Goal: Task Accomplishment & Management: Complete application form

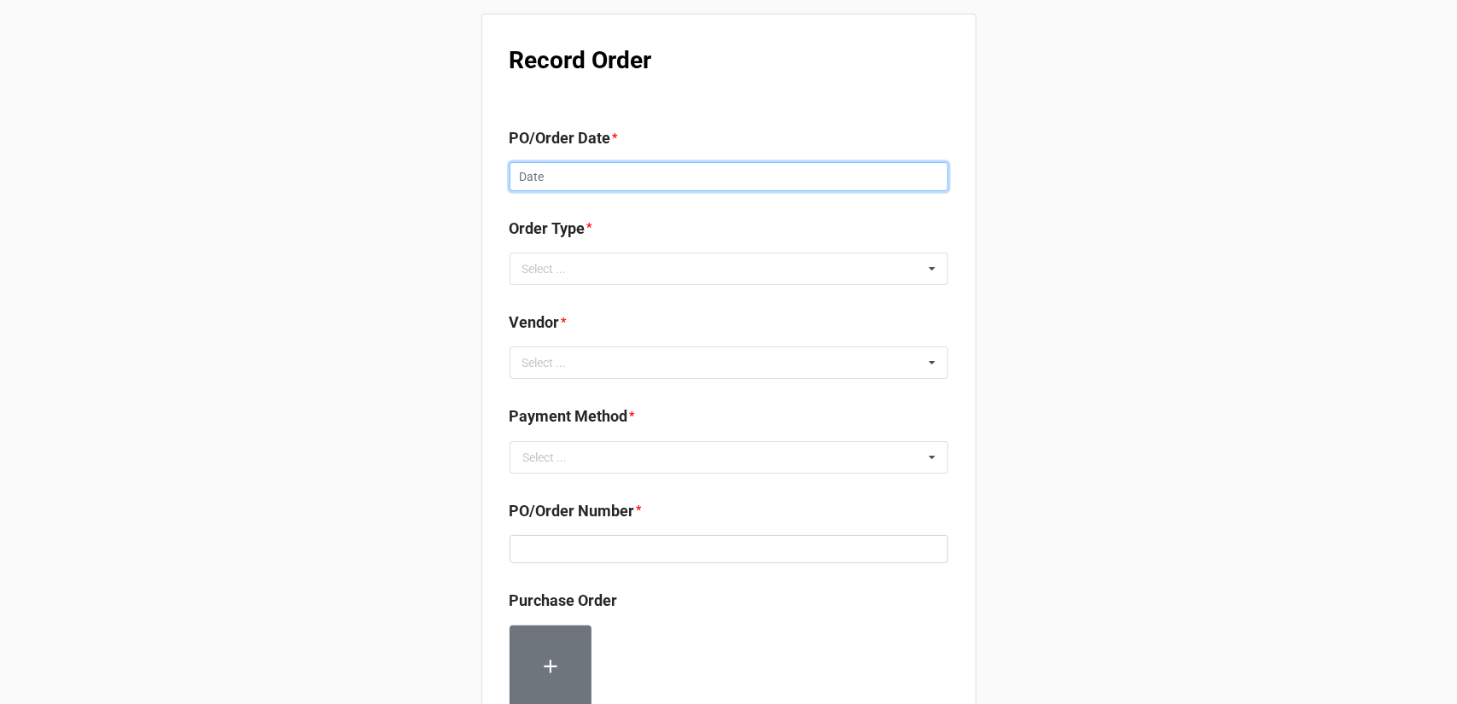
click at [651, 166] on input "text" at bounding box center [729, 176] width 439 height 29
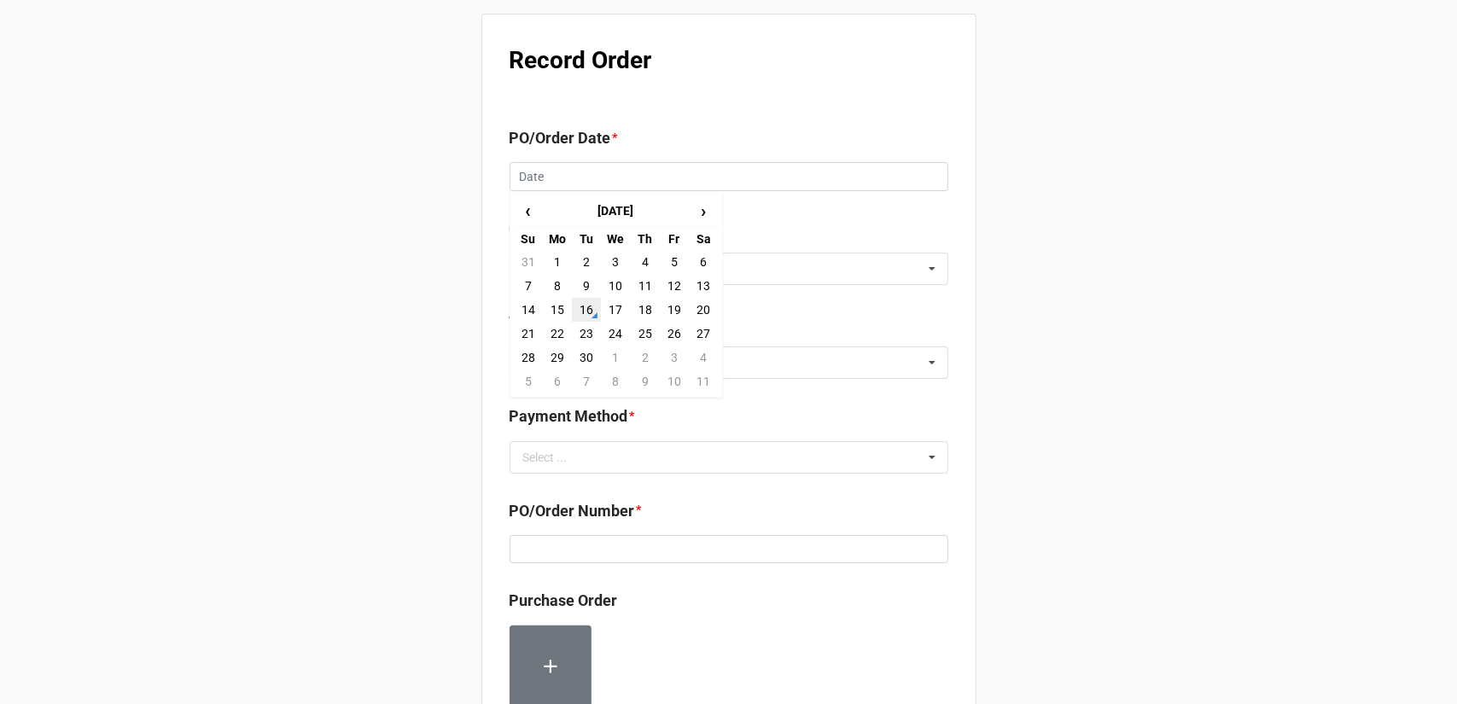
click at [582, 308] on td "16" at bounding box center [586, 310] width 29 height 24
type input "[DATE]"
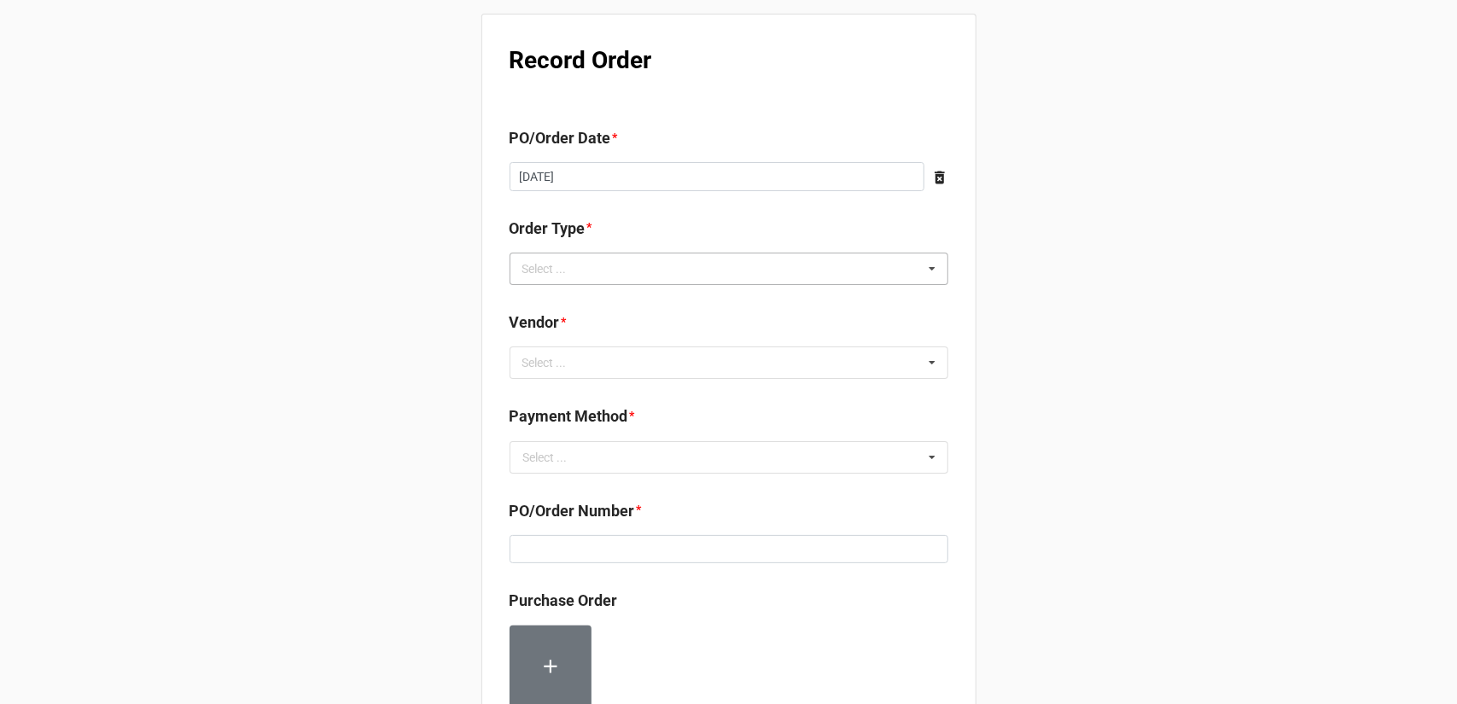
click at [724, 265] on div "Select ... Inventory Replenishment Item Requested Associated with a Specific Job" at bounding box center [729, 269] width 439 height 32
click at [676, 306] on div "Inventory Replenishment" at bounding box center [729, 300] width 437 height 32
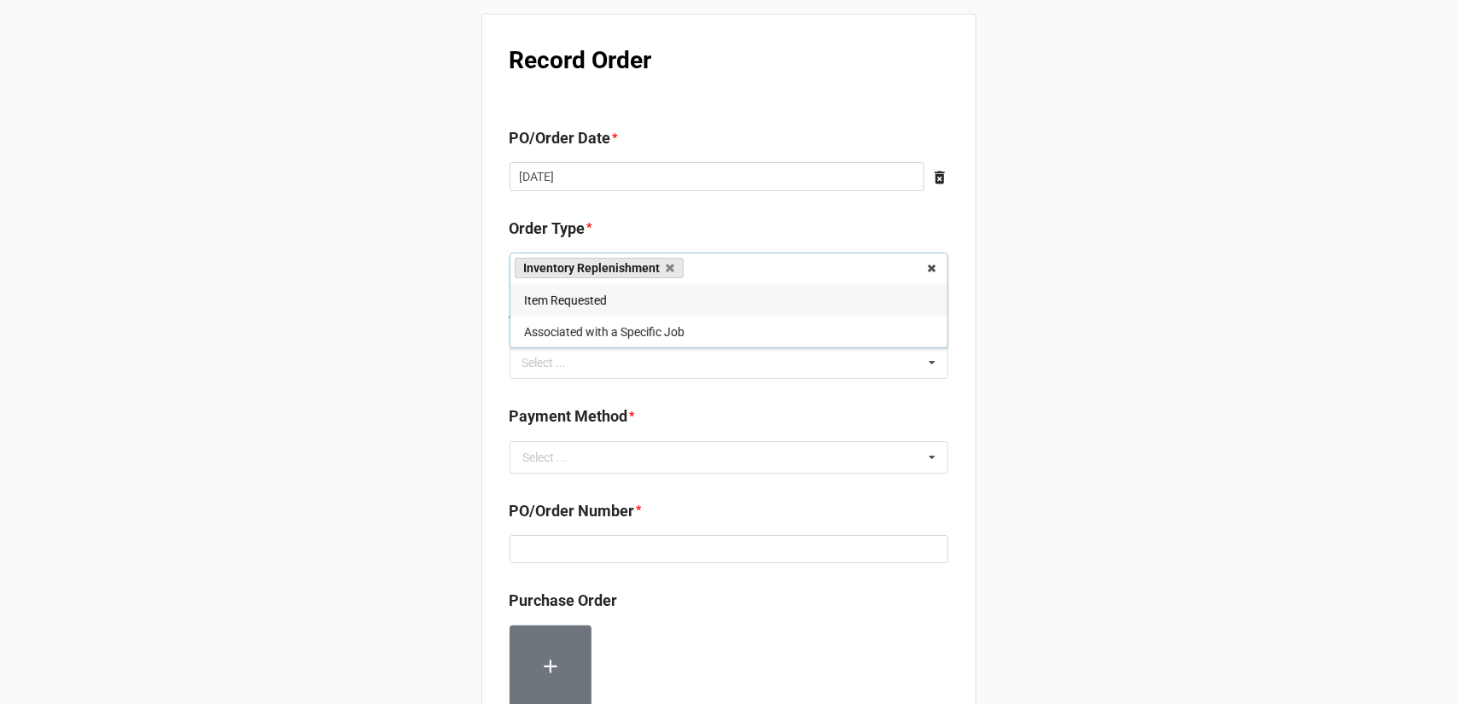
click at [1071, 351] on div "Record Order PO/Order Date * [DATE] ‹ [DATE] › Su Mo Tu We Th Fr Sa 31 1 2 3 4 …" at bounding box center [728, 655] width 1457 height 1310
click at [799, 369] on div "Select ... No results found." at bounding box center [729, 363] width 439 height 32
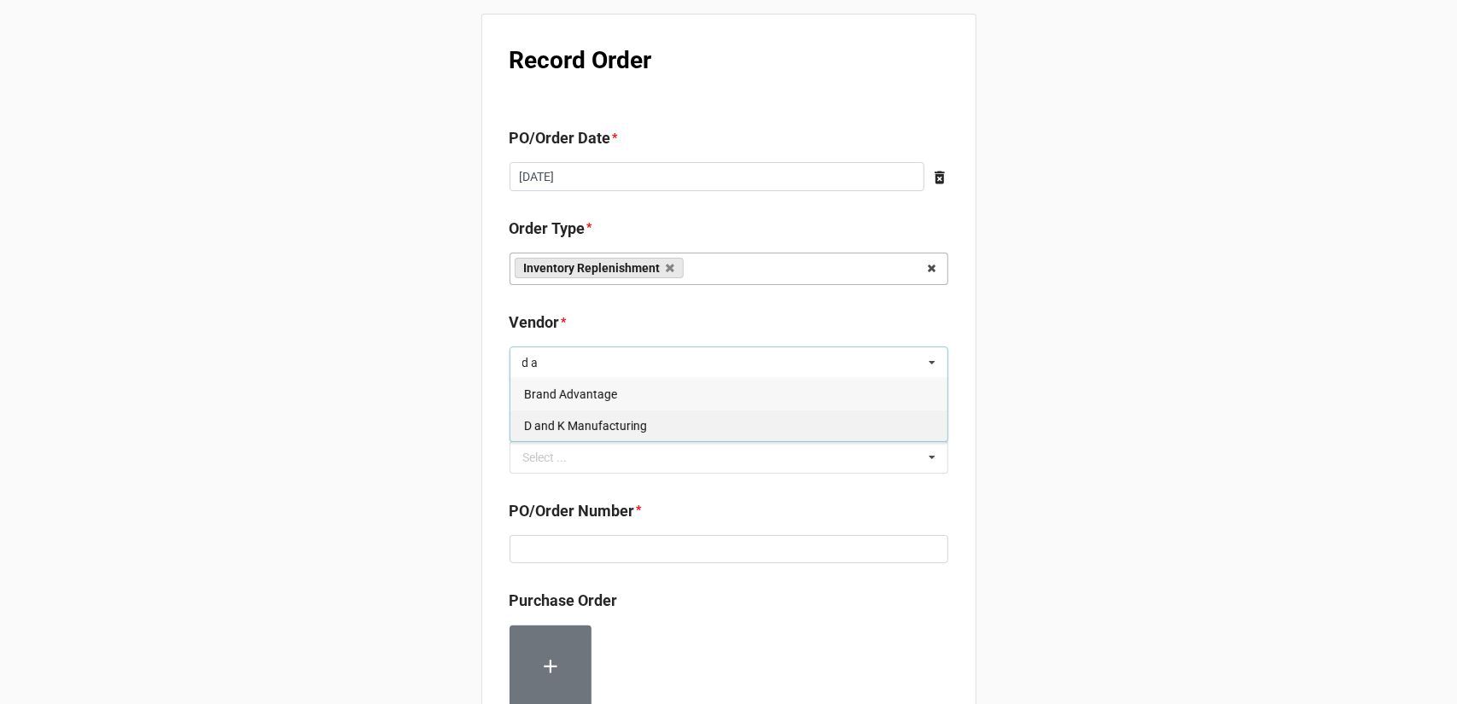
type input "d a"
click at [650, 428] on div "D and K Manufacturing" at bounding box center [729, 426] width 437 height 32
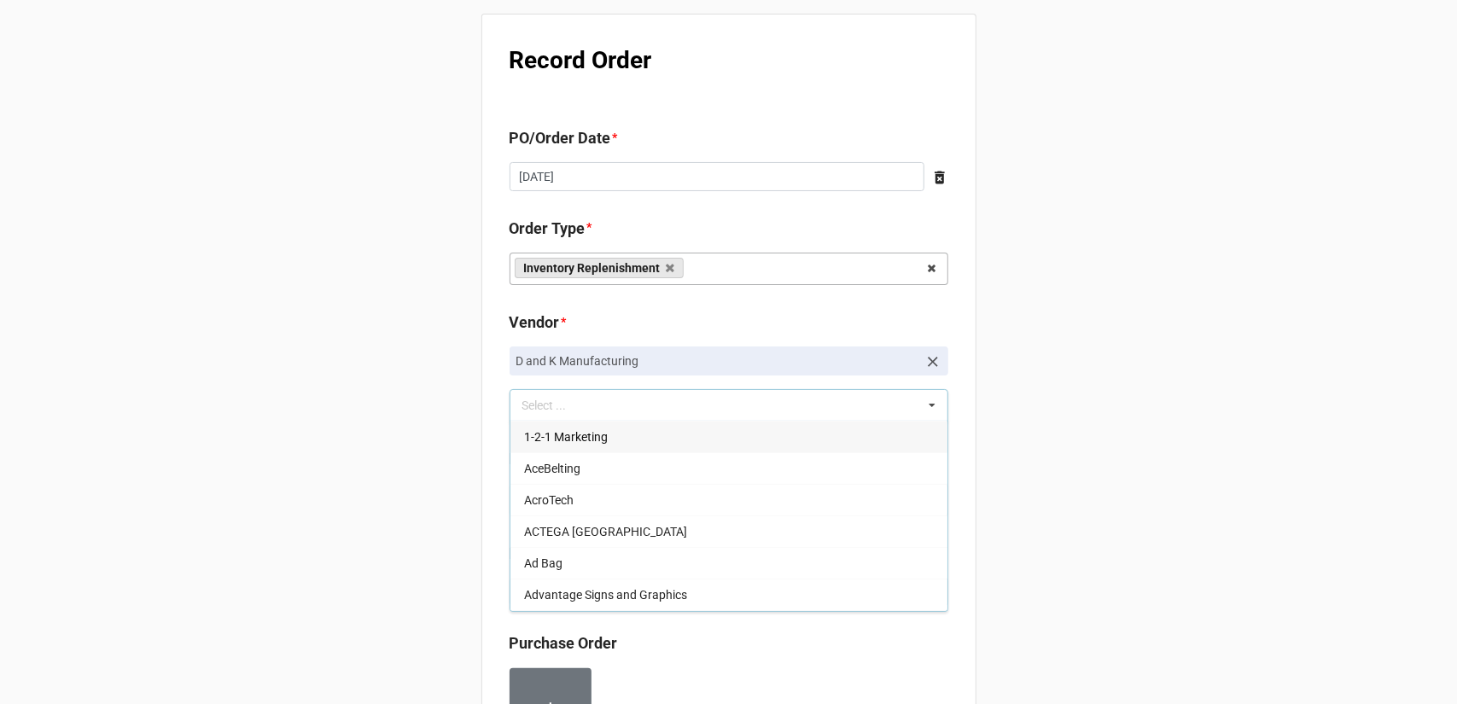
click at [1058, 371] on div "Record Order PO/Order Date * [DATE] ‹ [DATE] › Su Mo Tu We Th Fr Sa 31 1 2 3 4 …" at bounding box center [728, 676] width 1457 height 1353
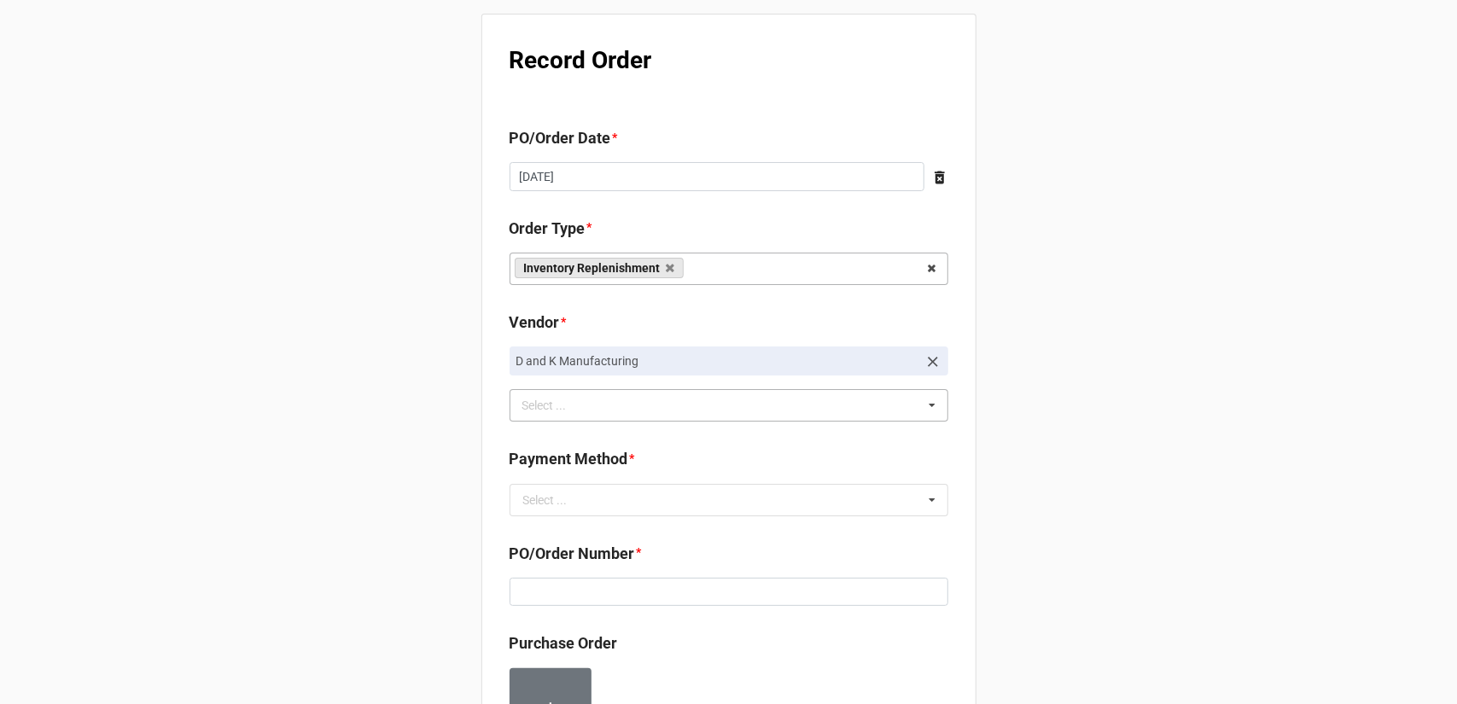
click at [673, 465] on b "Payment Method *" at bounding box center [729, 462] width 439 height 30
click at [654, 489] on input "text" at bounding box center [729, 500] width 437 height 31
click at [634, 525] on div "Terms/Invoiced" at bounding box center [729, 532] width 437 height 32
click at [1128, 479] on div "Record Order PO/Order Date * [DATE] ‹ [DATE] › Su Mo Tu We Th Fr Sa 31 1 2 3 4 …" at bounding box center [728, 676] width 1457 height 1353
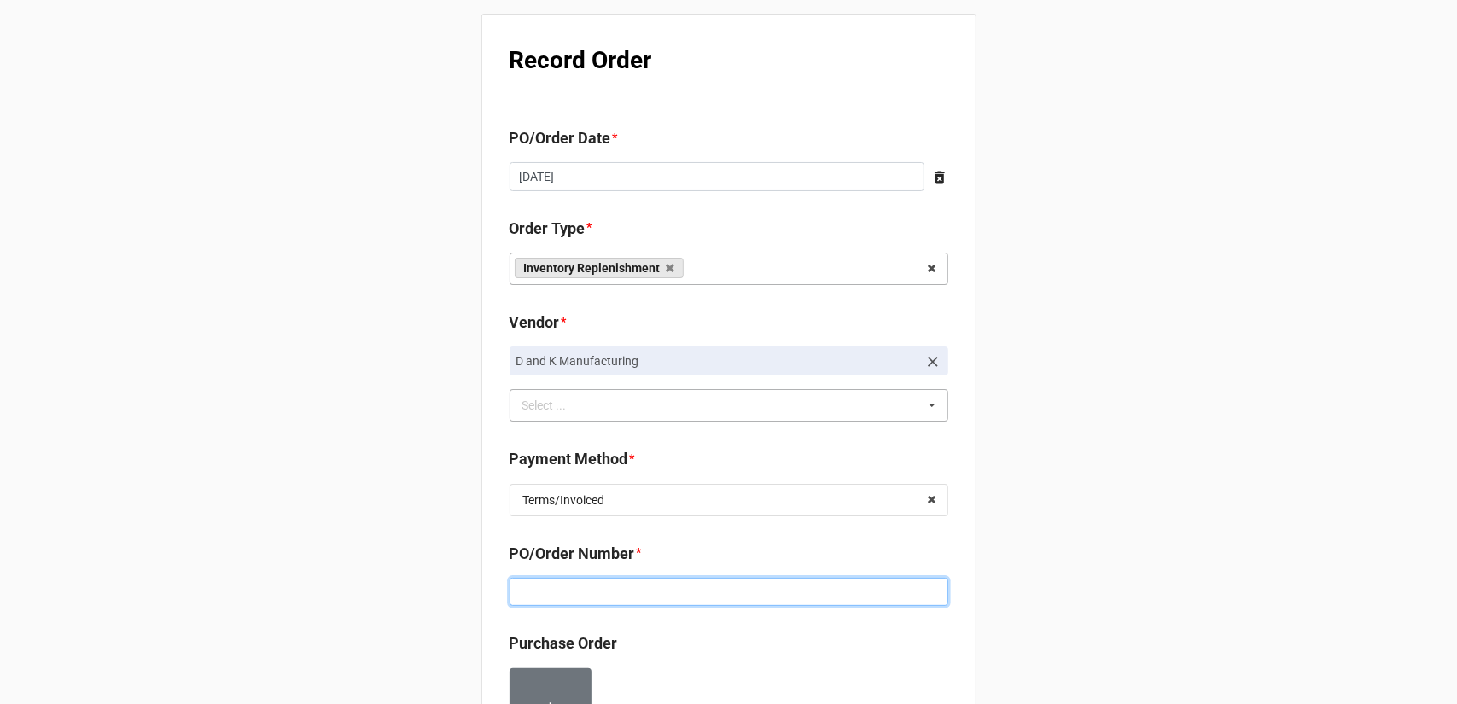
click at [720, 596] on input at bounding box center [729, 592] width 439 height 29
paste input "160200"
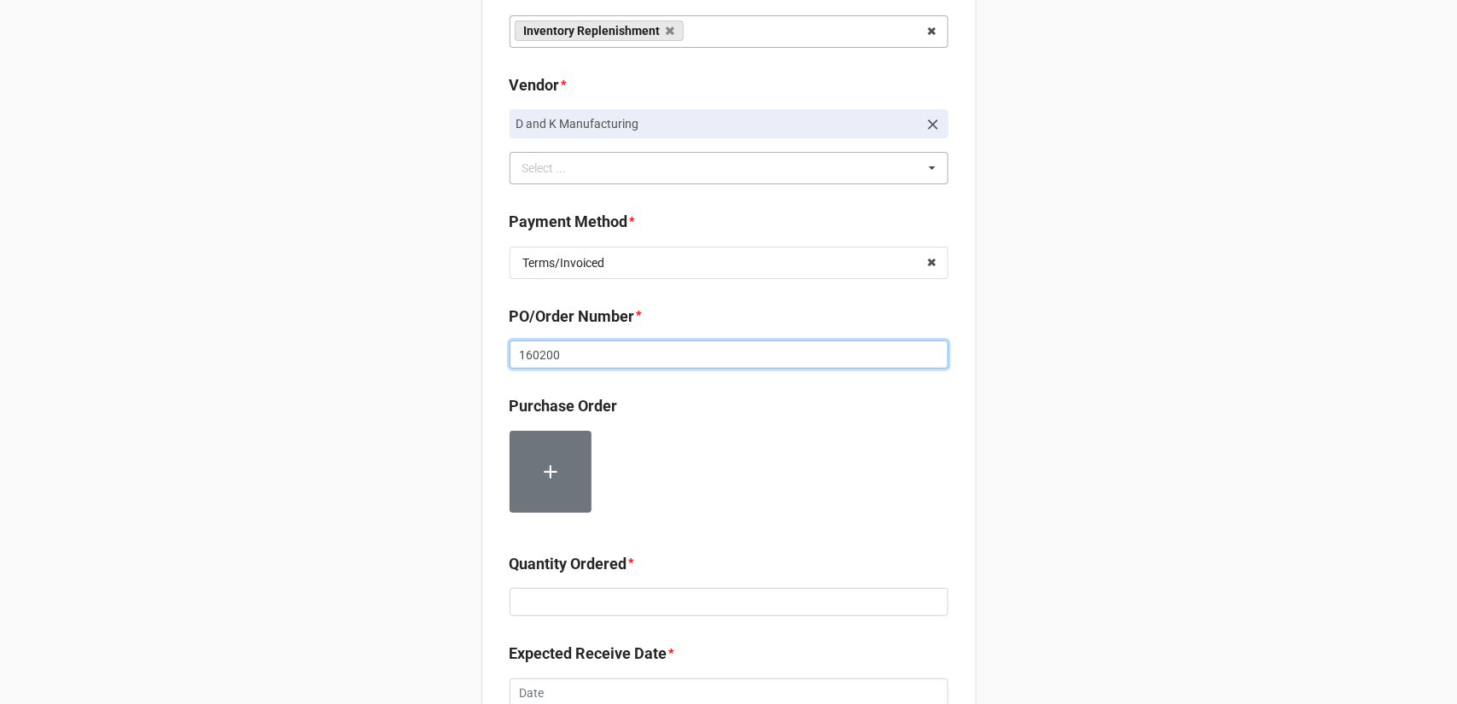
scroll to position [256, 0]
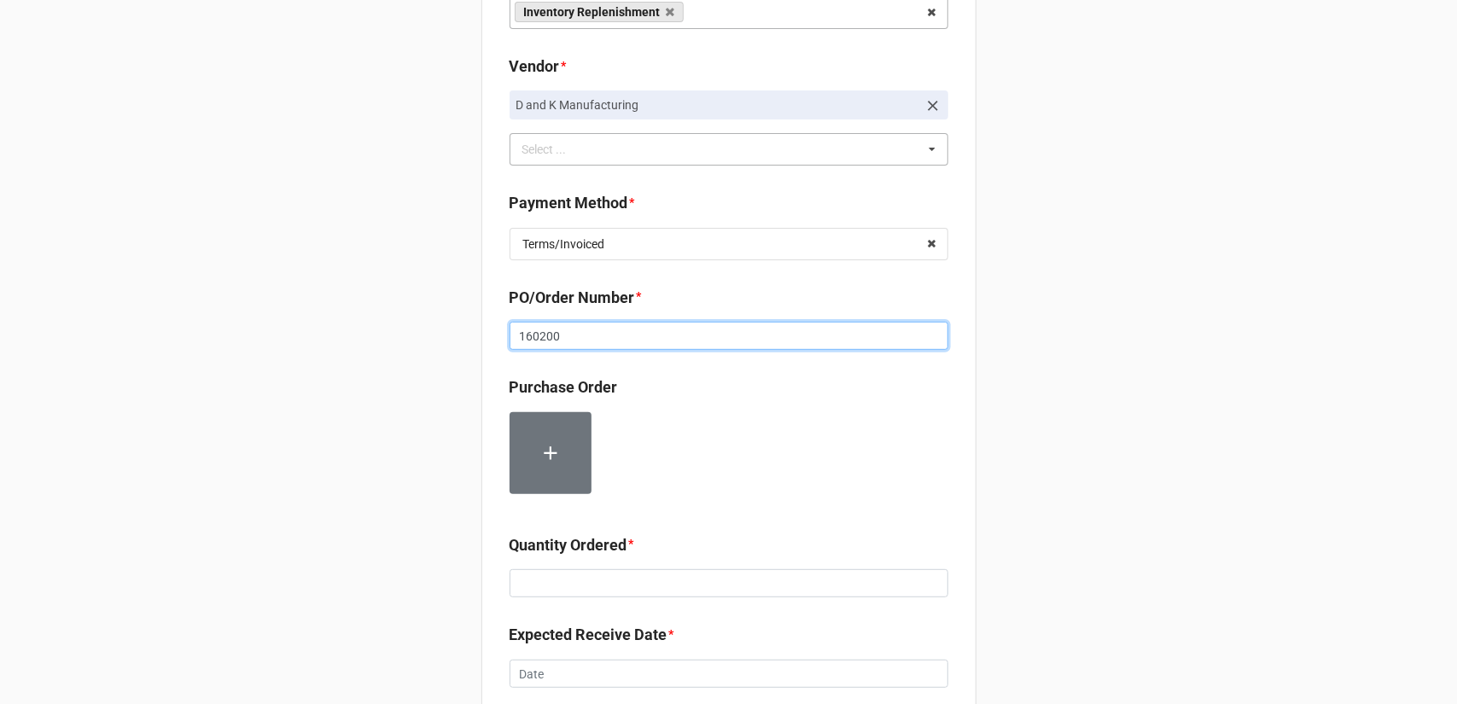
type input "160200"
click at [607, 576] on input at bounding box center [729, 583] width 439 height 29
type input "54"
click at [1022, 495] on div "Record Order PO/Order Date * [DATE] ‹ [DATE] › Su Mo Tu We Th Fr Sa 31 1 2 3 4 …" at bounding box center [728, 420] width 1457 height 1353
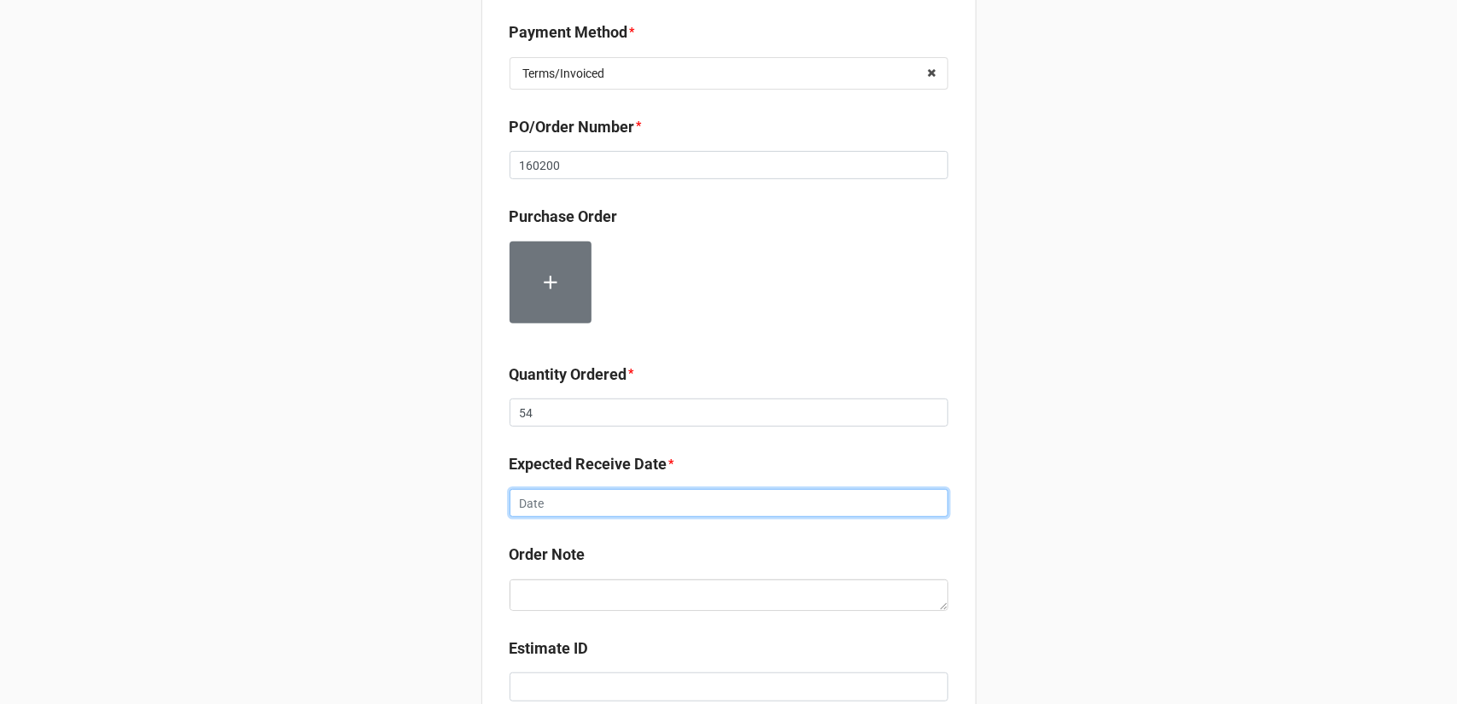
click at [780, 491] on input "text" at bounding box center [729, 503] width 439 height 29
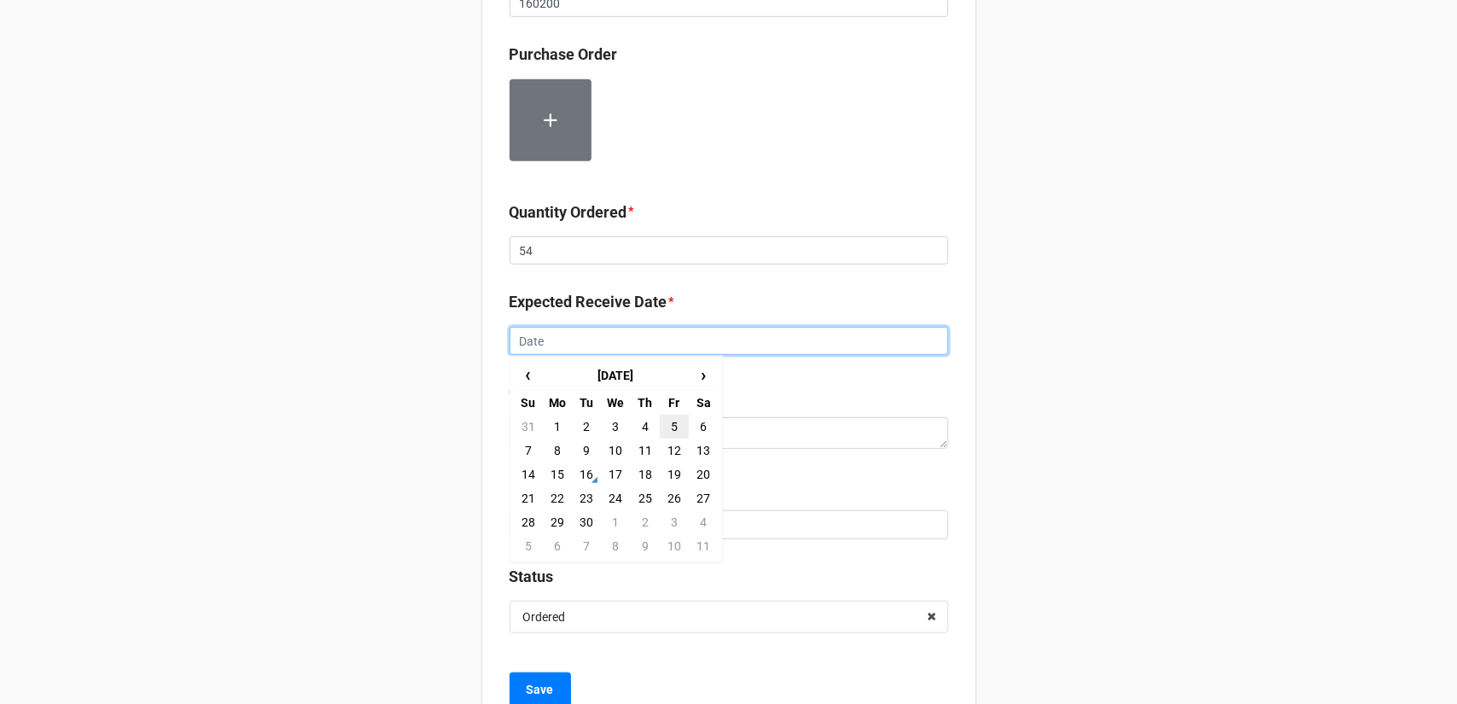
scroll to position [598, 0]
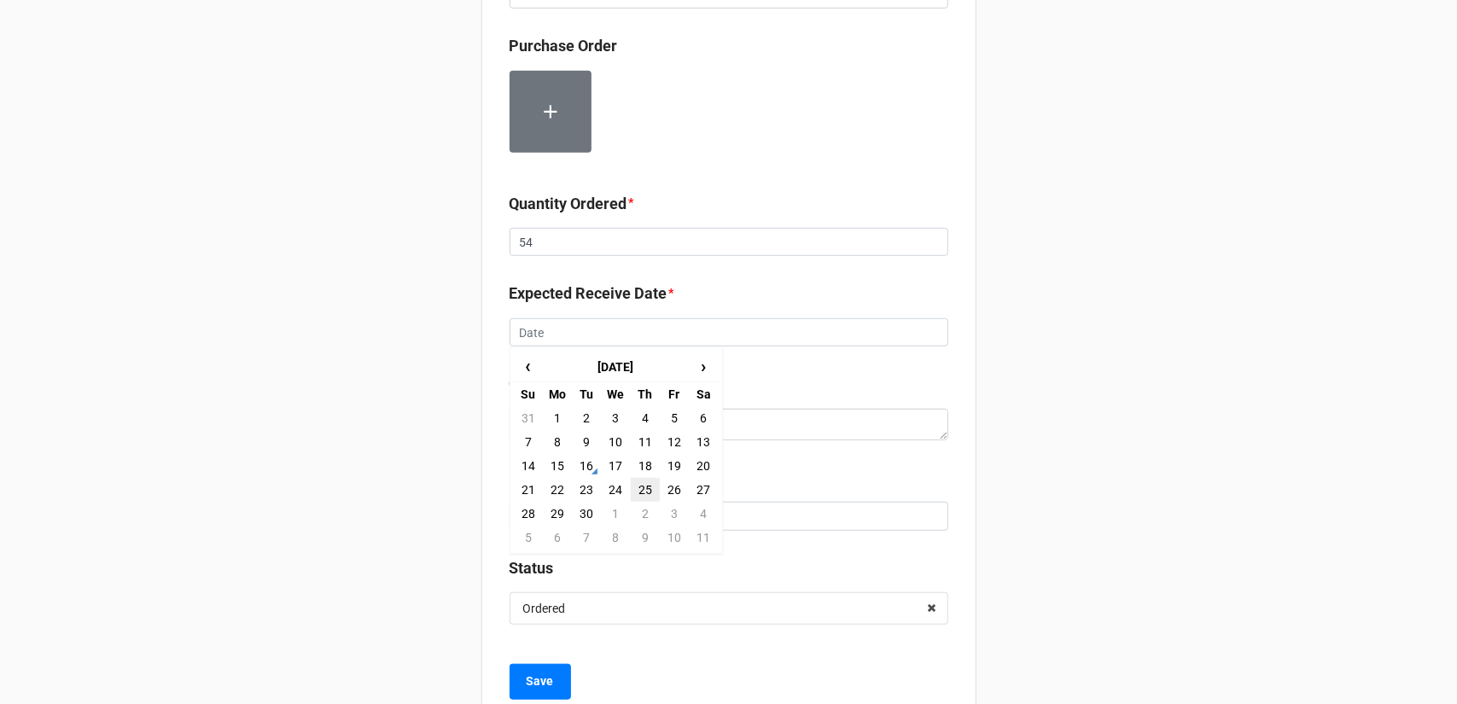
click at [639, 490] on td "25" at bounding box center [645, 490] width 29 height 24
type input "[DATE]"
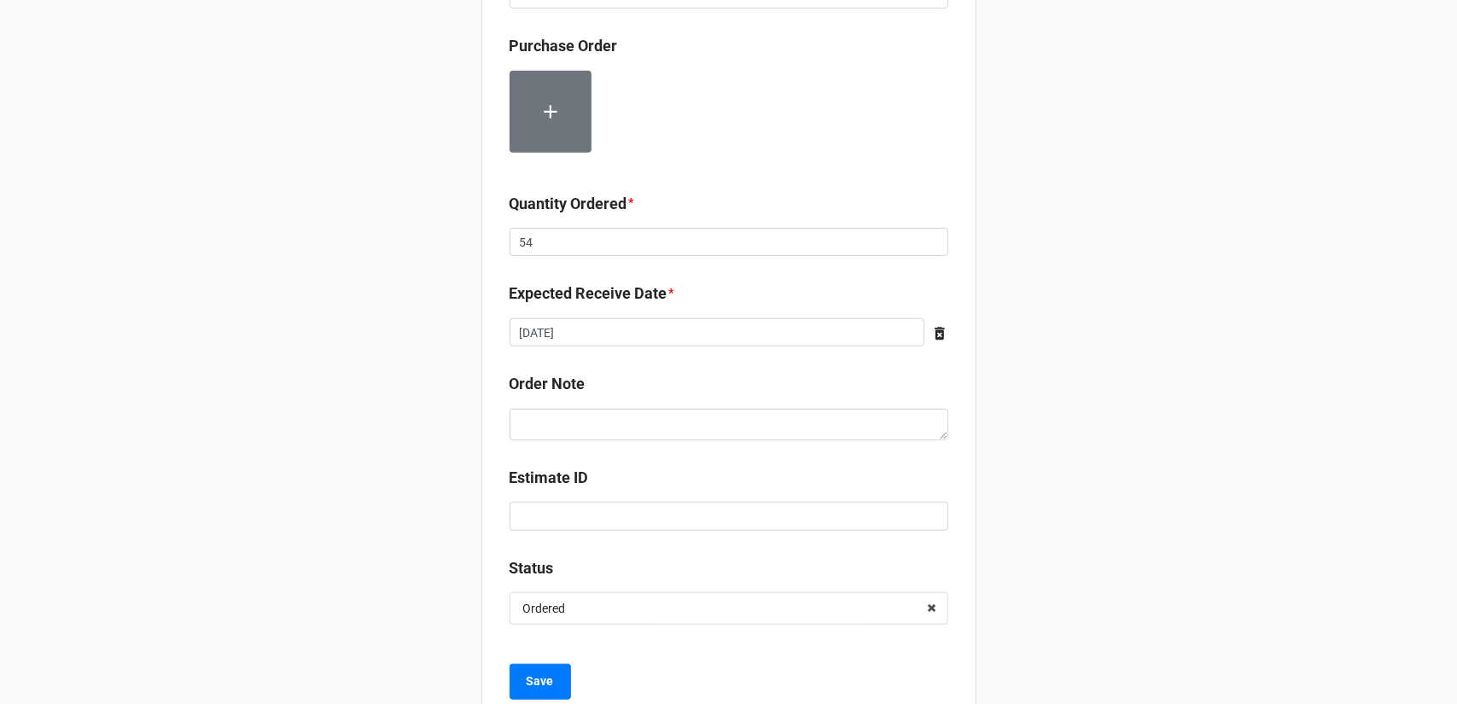
click at [1067, 459] on div "Record Order PO/Order Date * [DATE] ‹ [DATE] › Su Mo Tu We Th Fr Sa 31 1 2 3 4 …" at bounding box center [728, 78] width 1457 height 1353
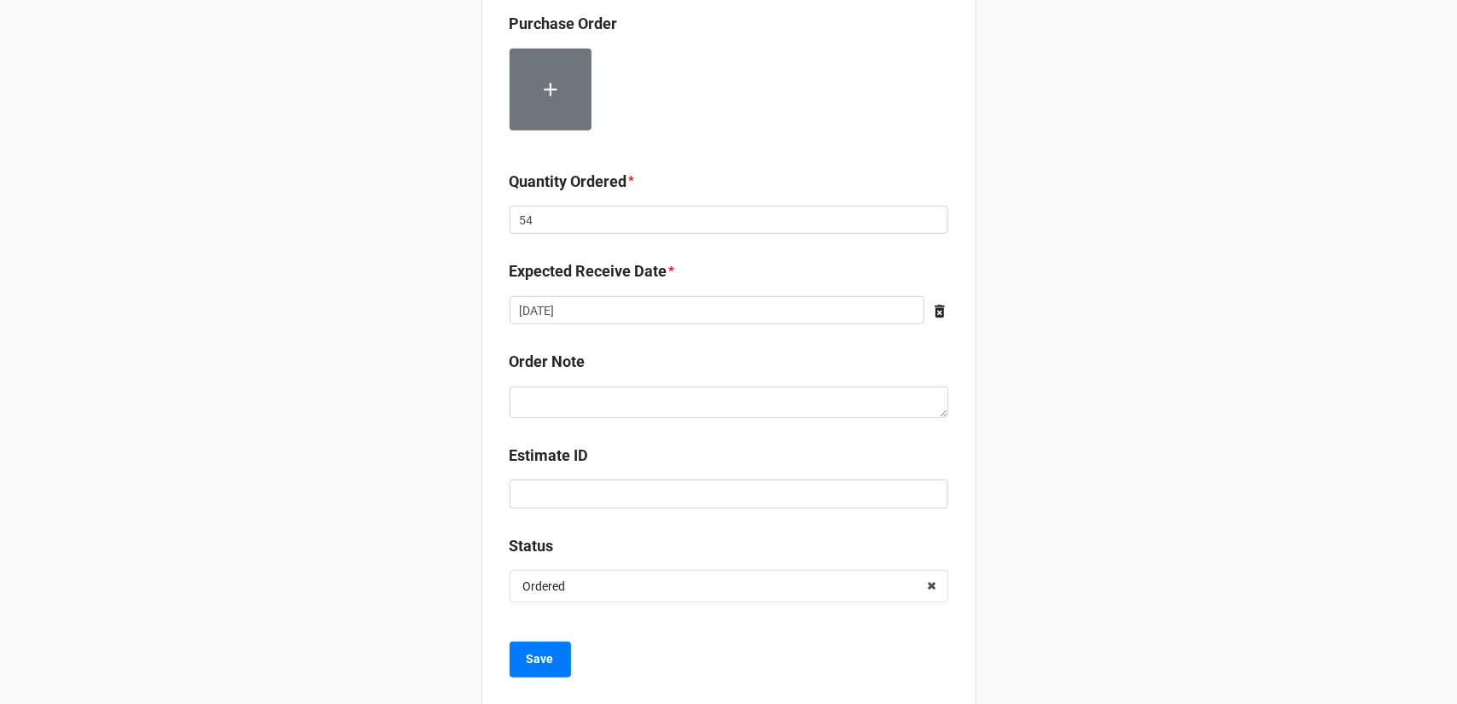
scroll to position [647, 0]
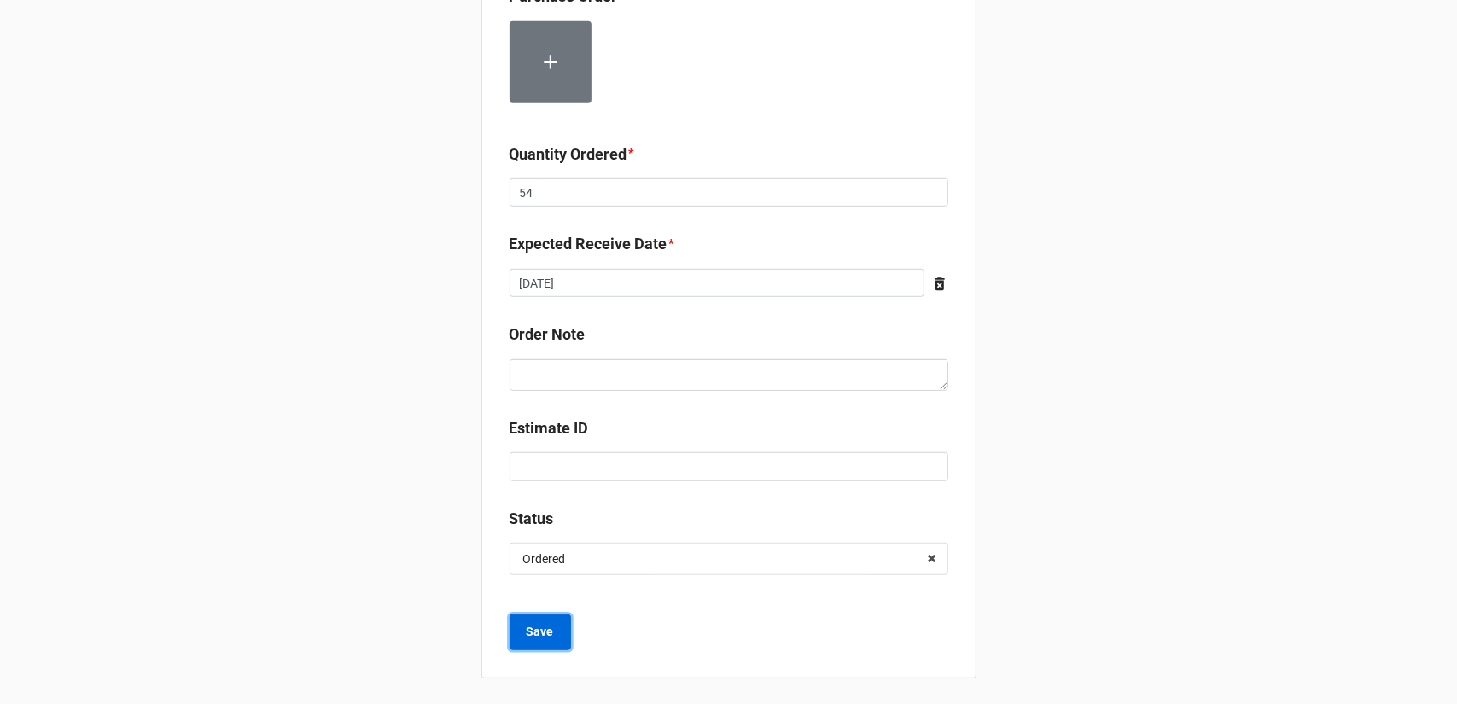
click at [546, 623] on b "Save" at bounding box center [540, 632] width 27 height 18
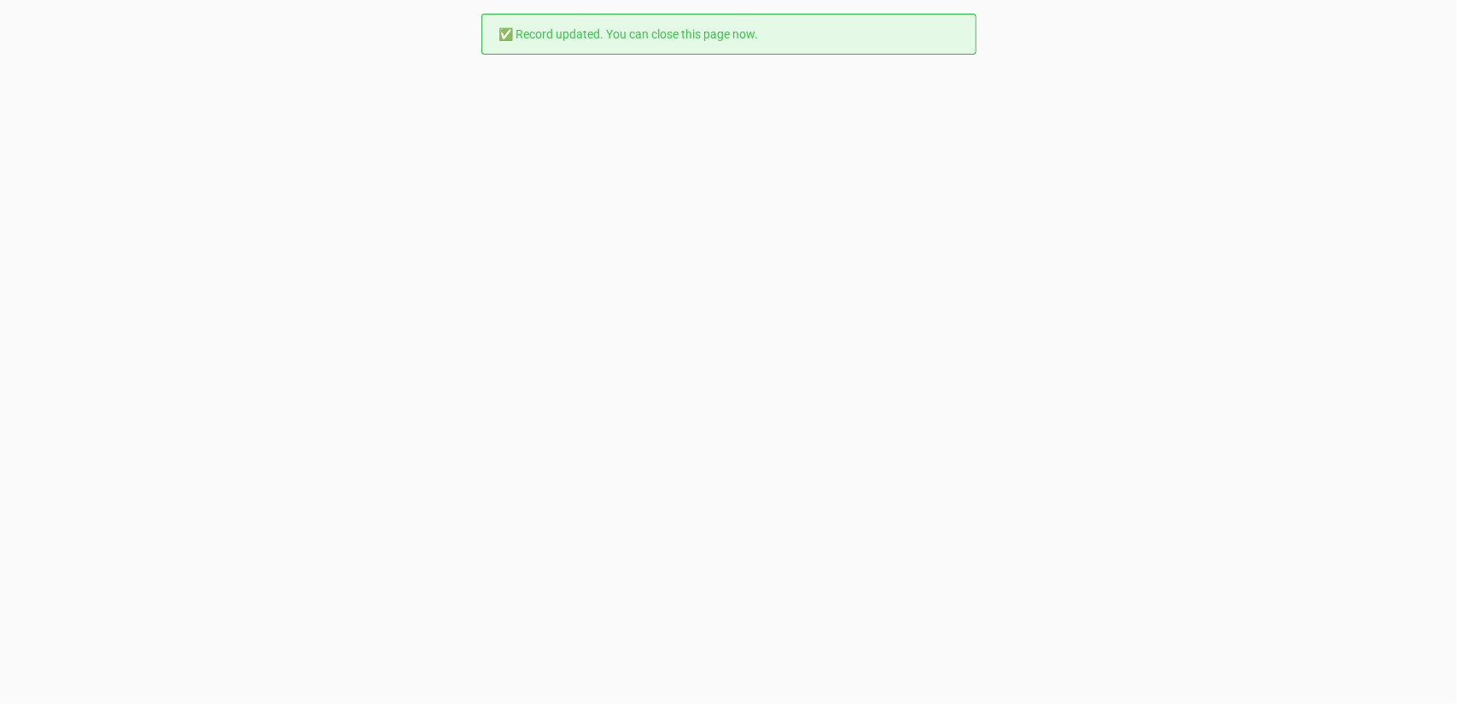
scroll to position [0, 0]
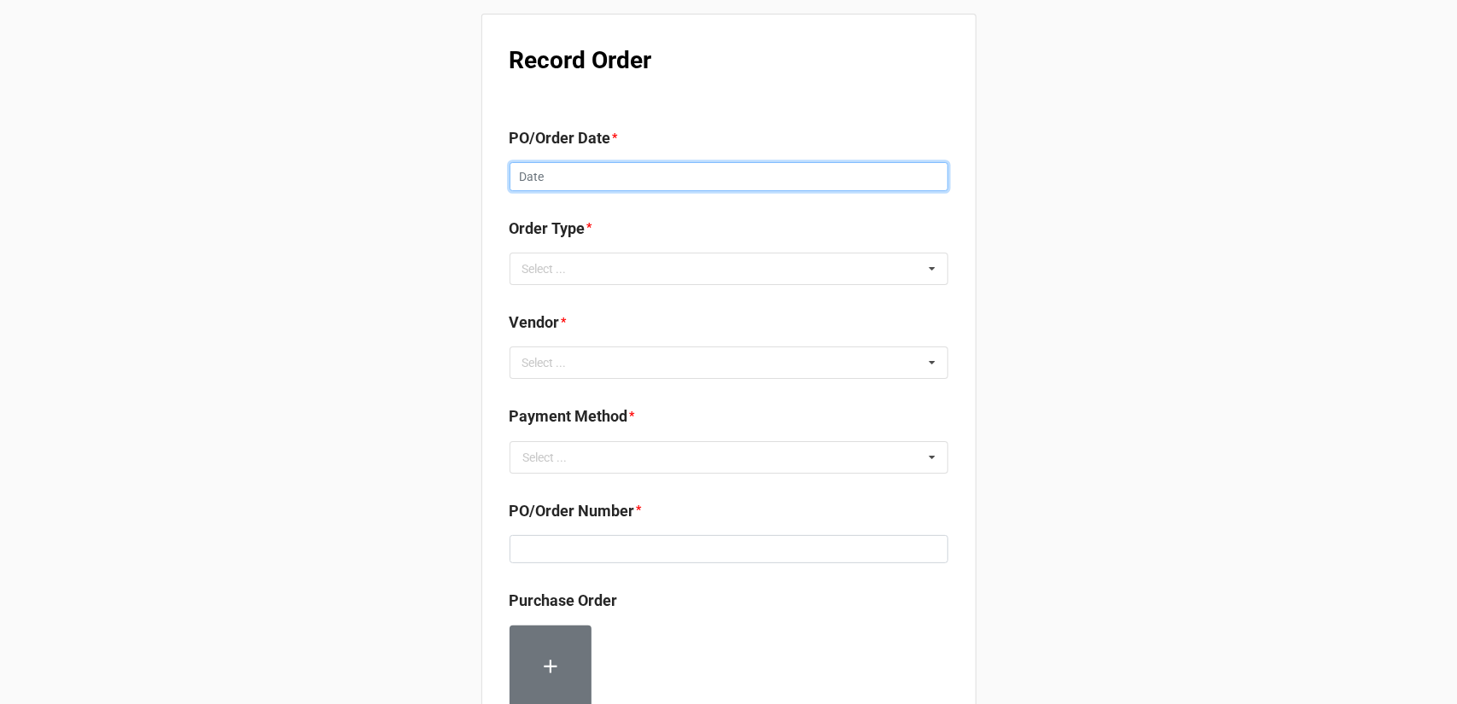
click at [664, 172] on input "text" at bounding box center [729, 176] width 439 height 29
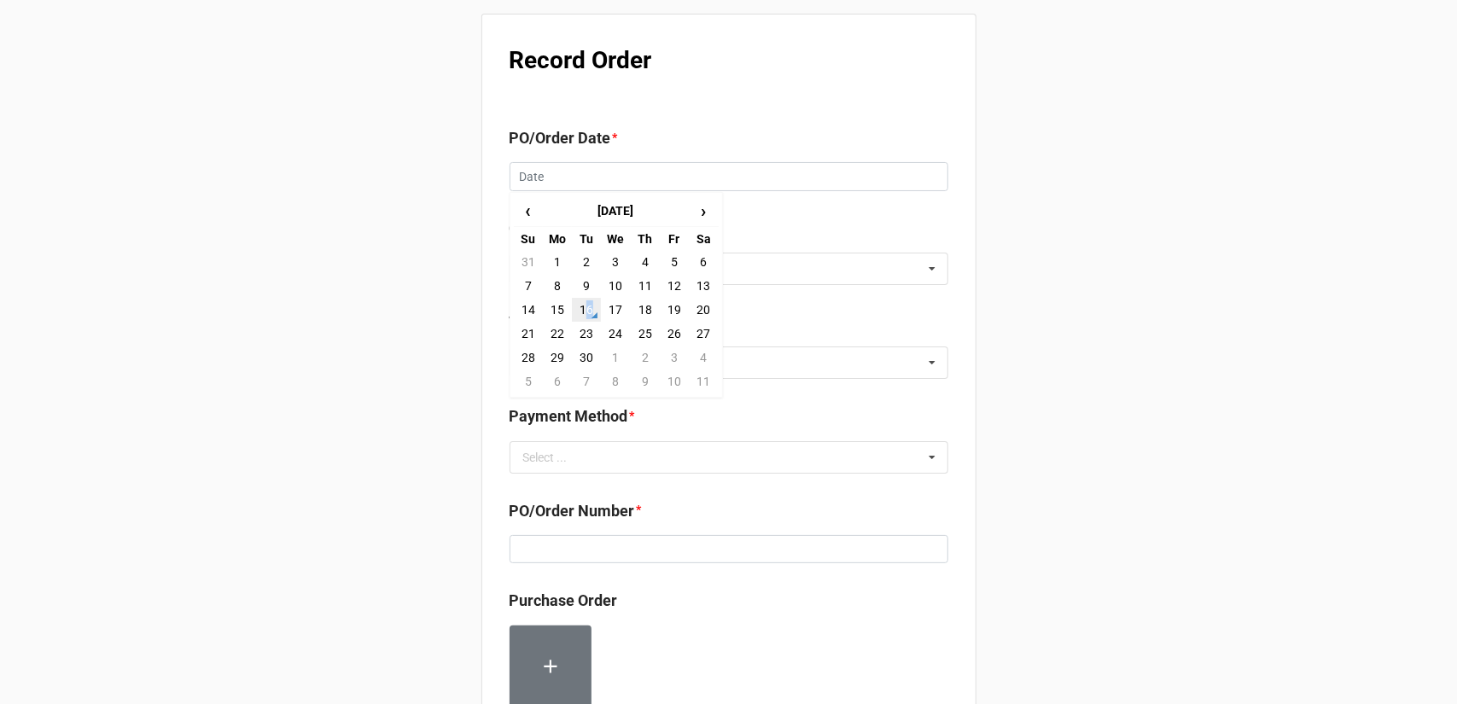
click at [584, 310] on td "16" at bounding box center [586, 310] width 29 height 24
type input "[DATE]"
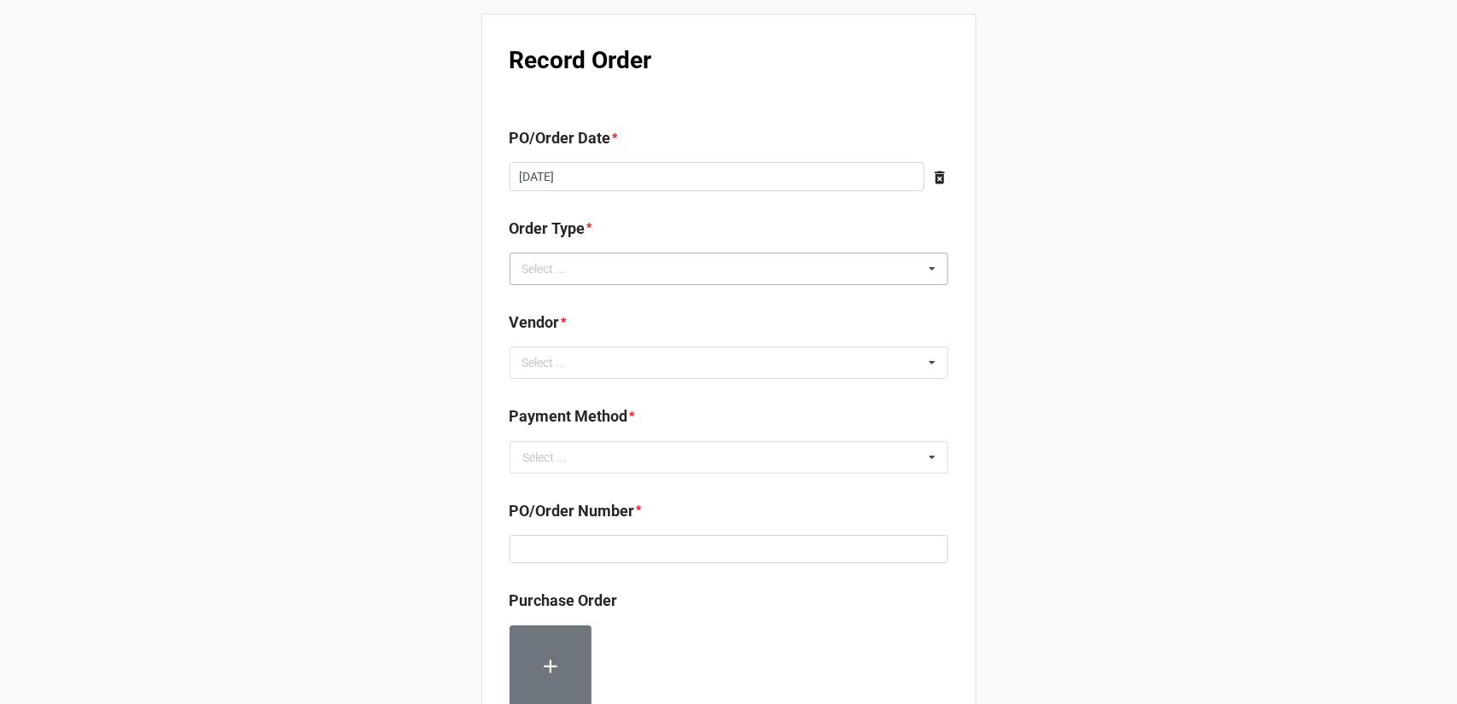
click at [674, 271] on div "Select ... Inventory Replenishment Item Requested Associated with a Specific Job" at bounding box center [729, 269] width 439 height 32
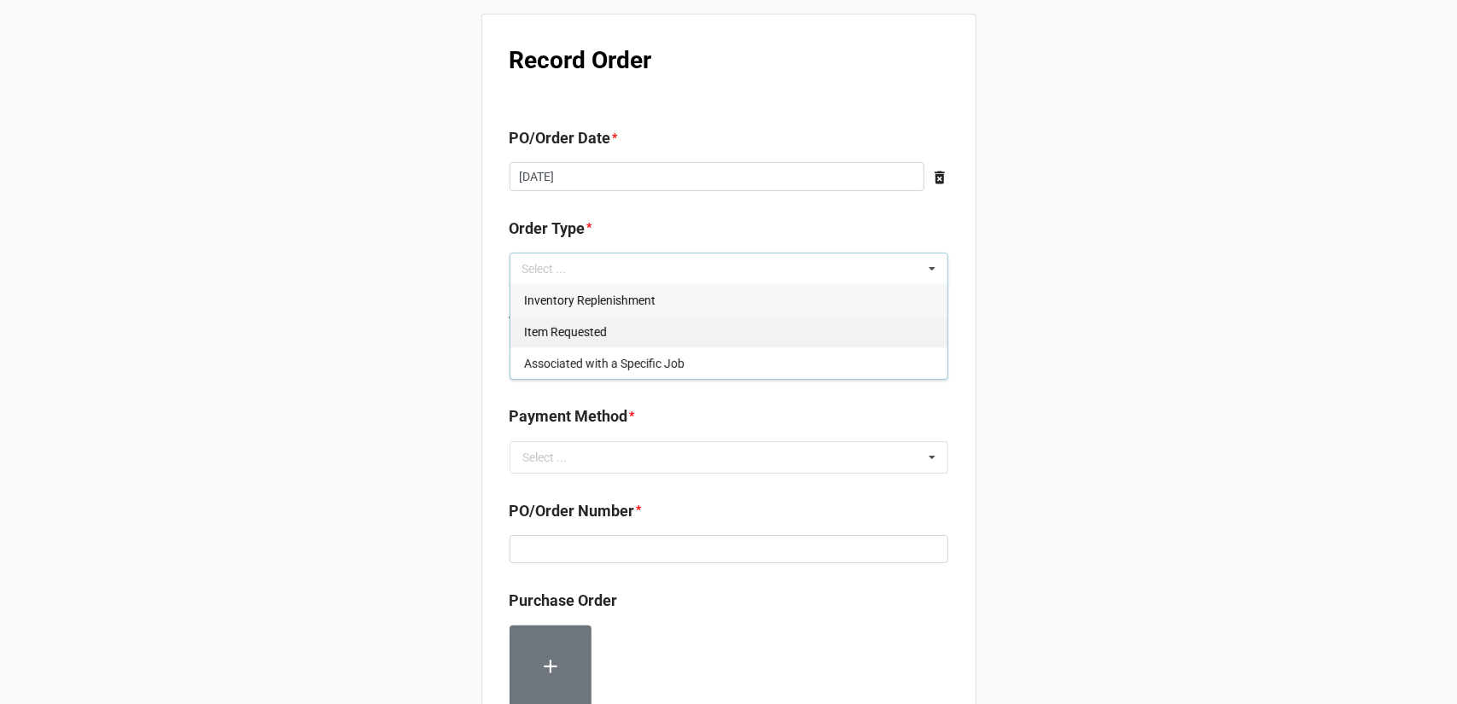
click at [651, 298] on div "Inventory Replenishment" at bounding box center [729, 300] width 437 height 32
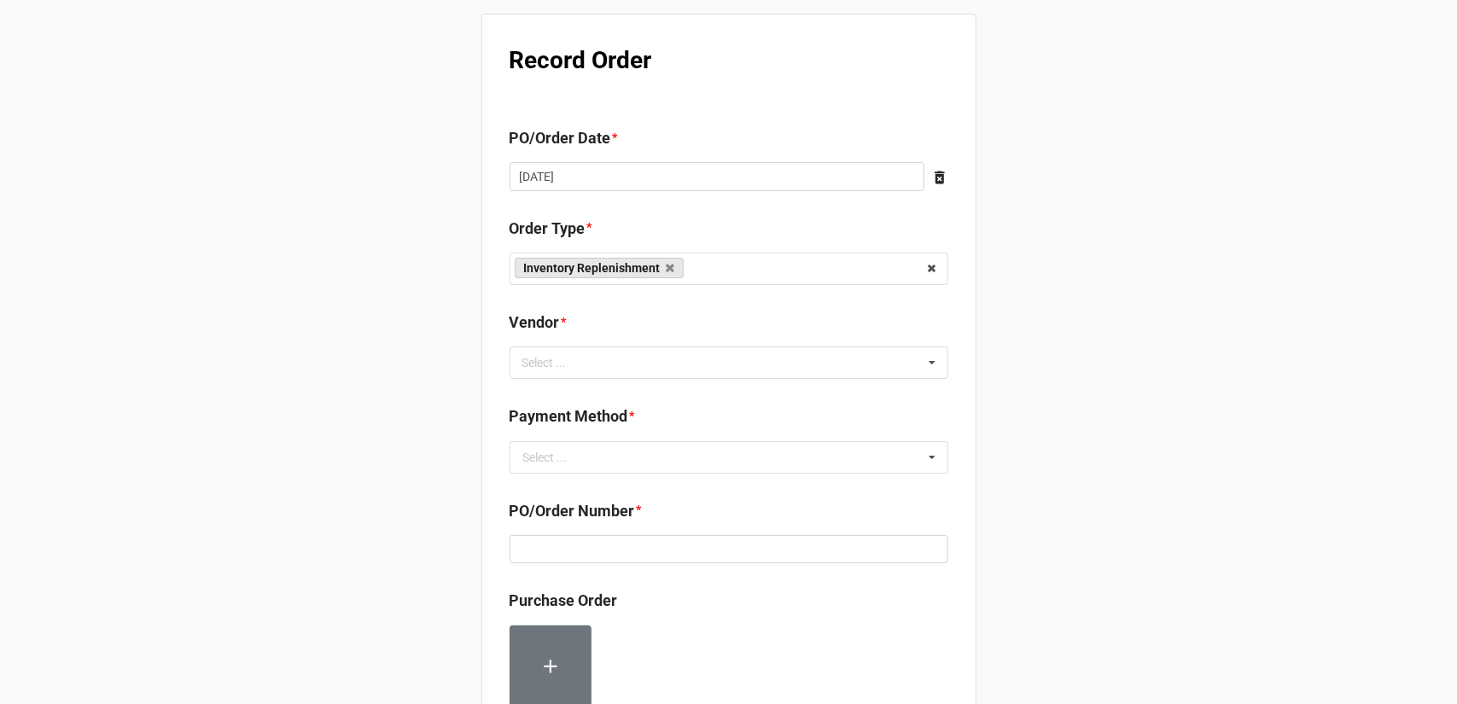
click at [1082, 341] on div "Record Order PO/Order Date * [DATE] ‹ [DATE] › Su Mo Tu We Th Fr Sa 31 1 2 3 4 …" at bounding box center [728, 655] width 1457 height 1310
click at [672, 377] on div "Select ... No results found." at bounding box center [729, 363] width 439 height 32
type input "d a"
click at [662, 395] on div "Brand Advantage" at bounding box center [729, 394] width 437 height 32
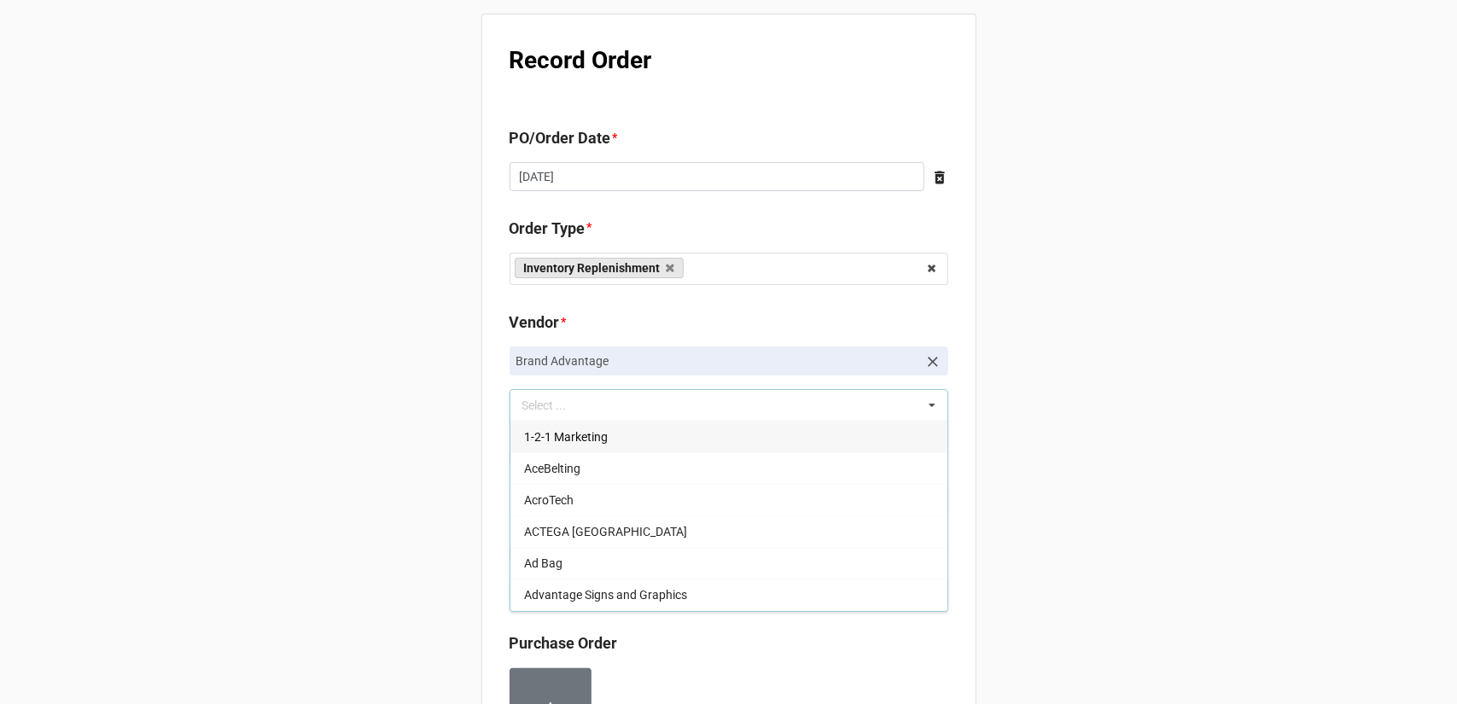
click at [932, 363] on icon at bounding box center [933, 361] width 17 height 17
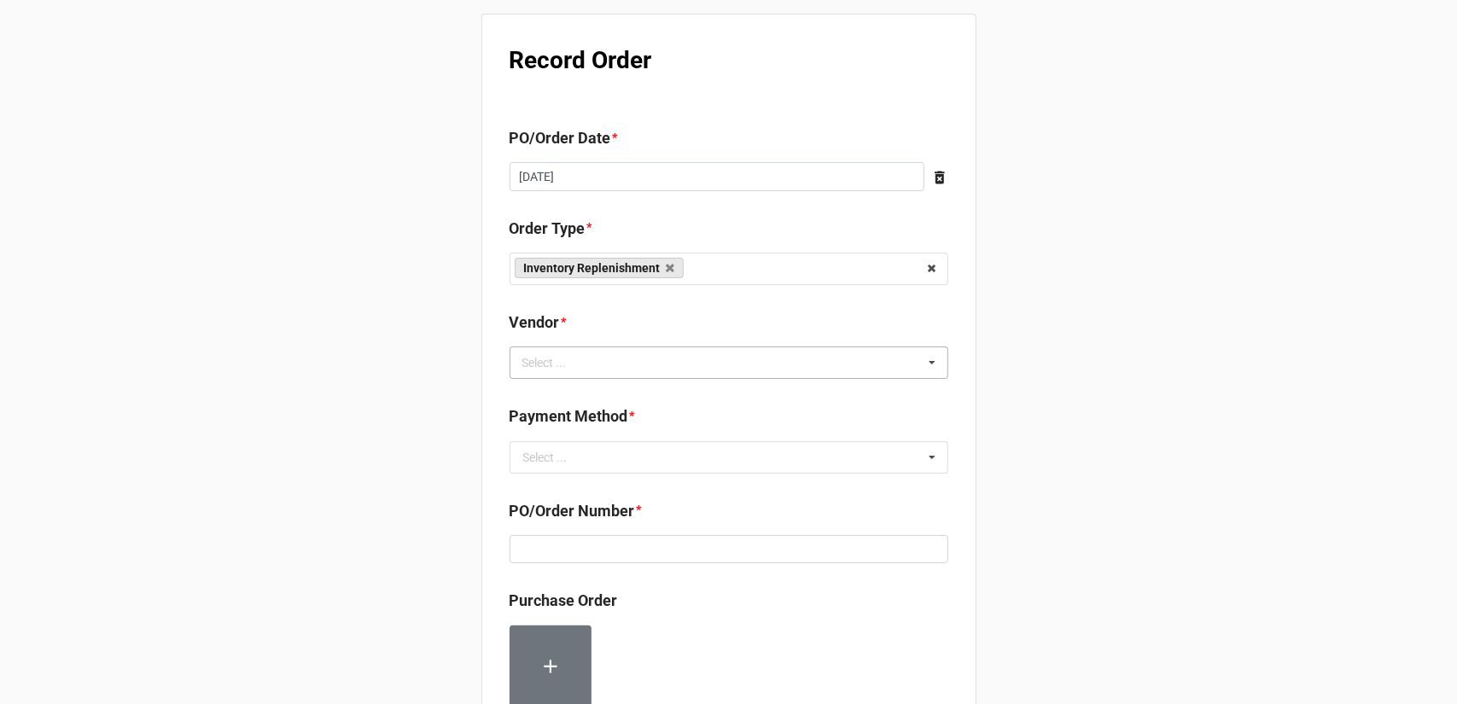
click at [698, 363] on div "d a Select ... 1-2-1 Marketing AceBelting AcroTech ACTEGA North America Ad Bag …" at bounding box center [729, 363] width 439 height 32
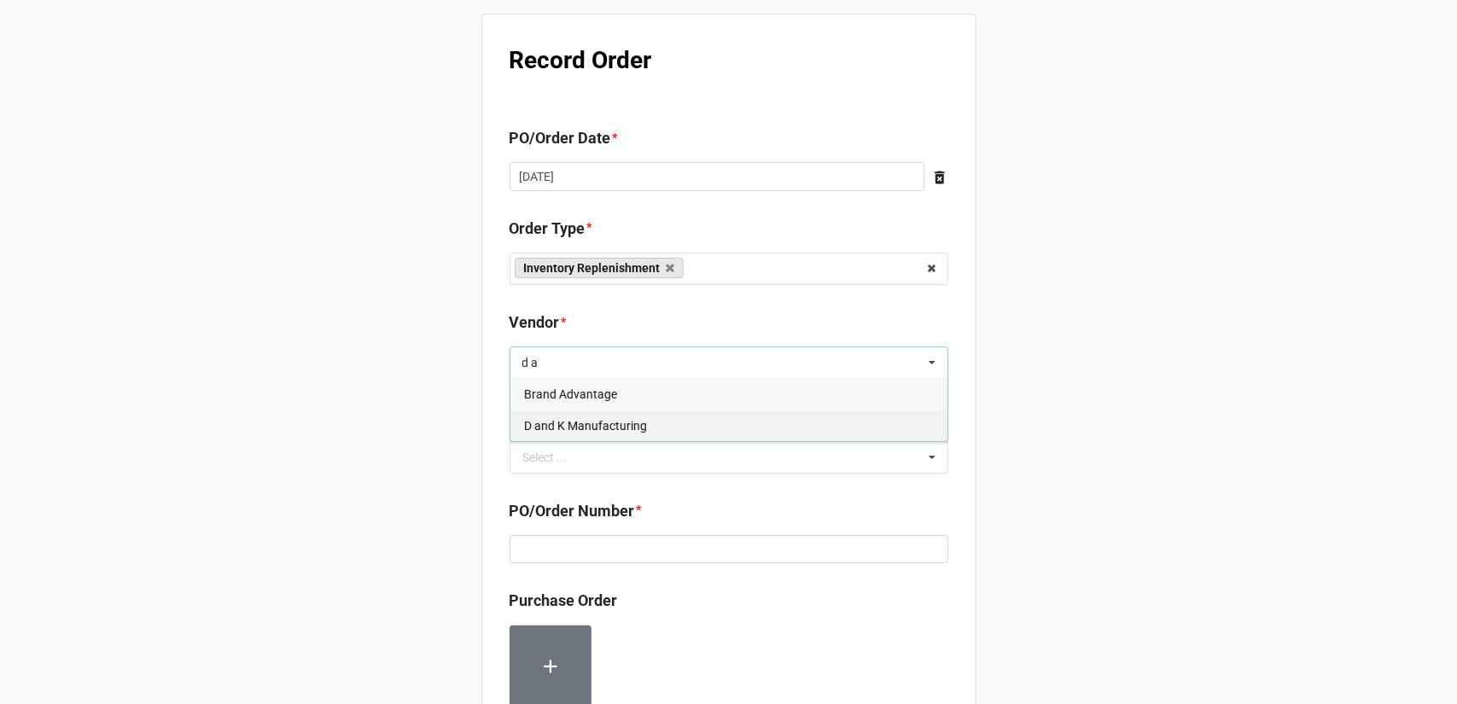
type input "d a"
click at [658, 429] on div "D and K Manufacturing" at bounding box center [729, 426] width 437 height 32
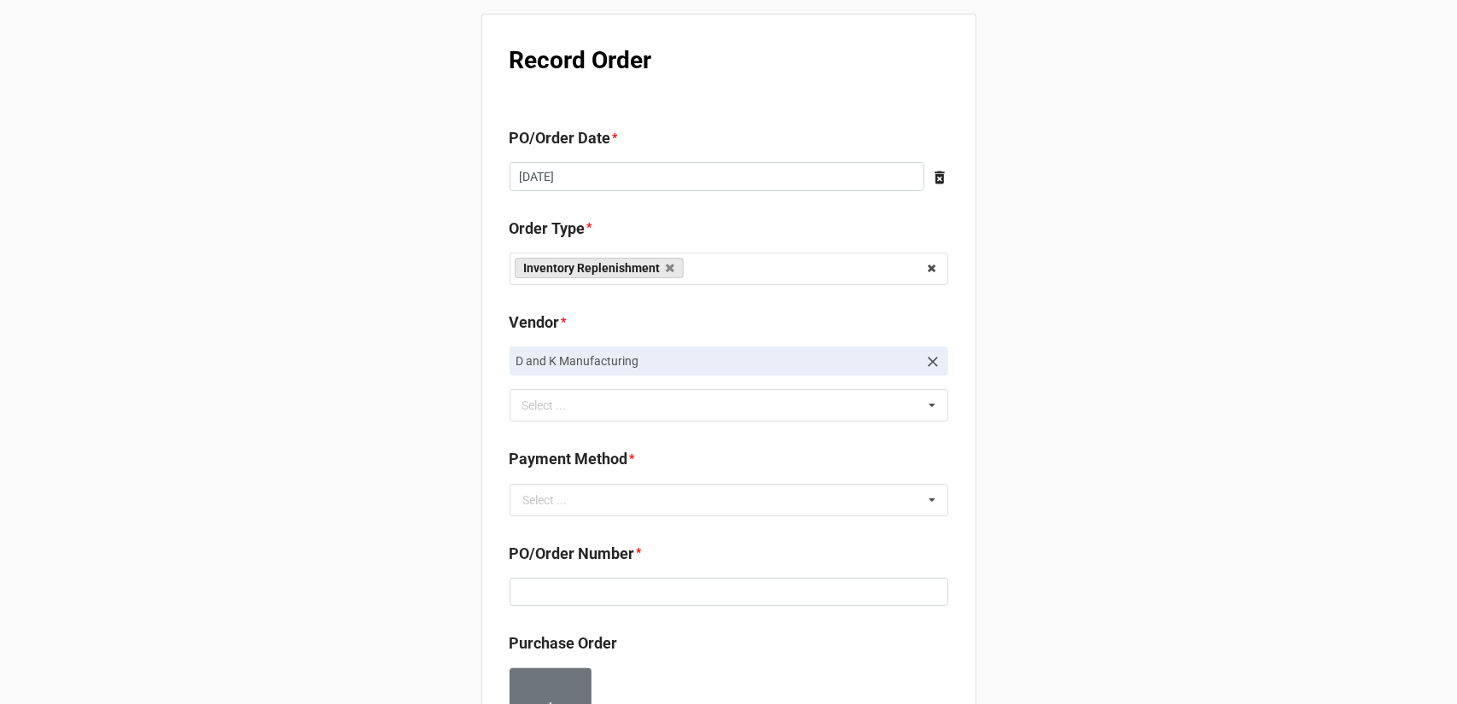
click at [1086, 452] on div "Record Order PO/Order Date * [DATE] ‹ [DATE] › Su Mo Tu We Th Fr Sa 31 1 2 3 4 …" at bounding box center [728, 676] width 1457 height 1353
click at [664, 494] on input "text" at bounding box center [729, 500] width 437 height 31
drag, startPoint x: 643, startPoint y: 532, endPoint x: 802, endPoint y: 540, distance: 159.9
click at [644, 532] on div "Terms/Invoiced" at bounding box center [729, 532] width 437 height 32
click at [972, 524] on div "Record Order PO/Order Date * [DATE] ‹ [DATE] › Su Mo Tu We Th Fr Sa 31 1 2 3 4 …" at bounding box center [728, 670] width 495 height 1312
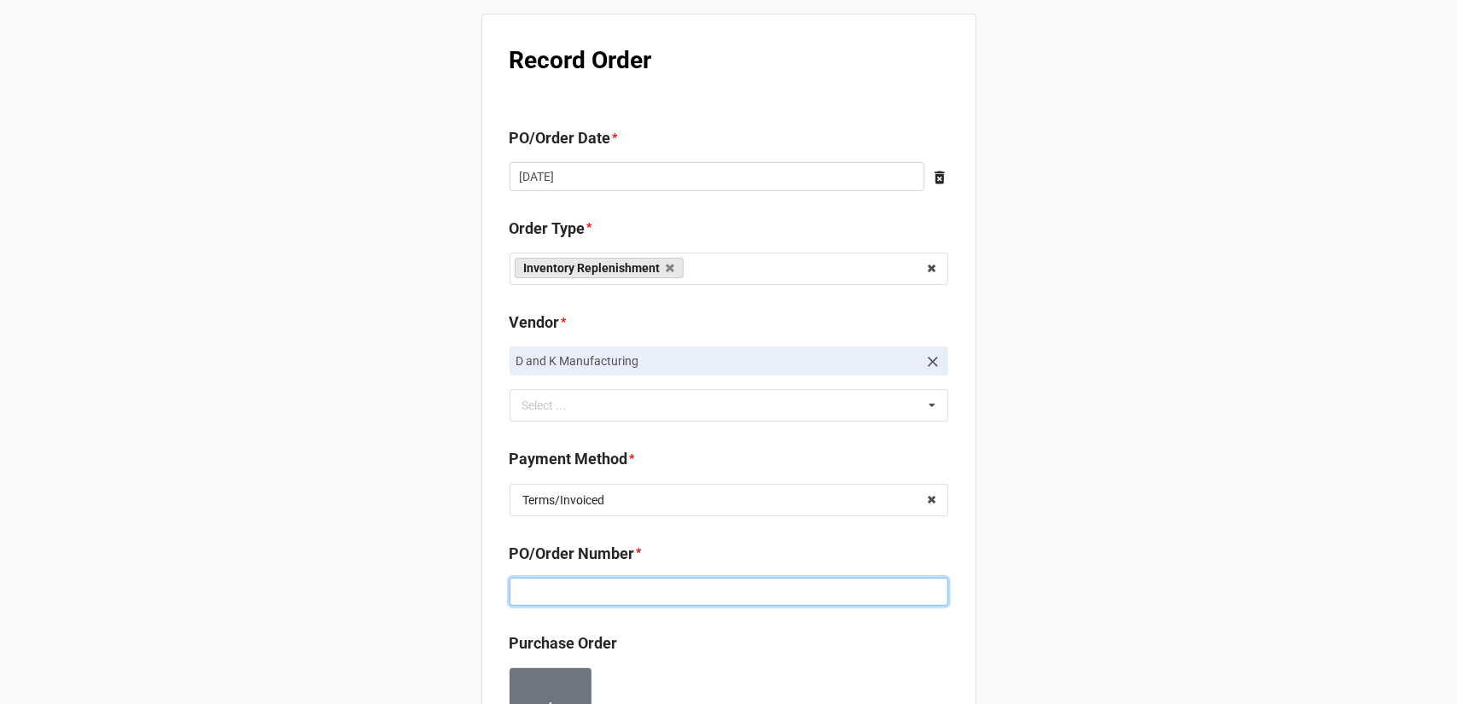
click at [690, 593] on input at bounding box center [729, 592] width 439 height 29
paste input "160200"
type input "160200"
click at [1013, 563] on div "Record Order PO/Order Date * [DATE] ‹ [DATE] › Su Mo Tu We Th Fr Sa 31 1 2 3 4 …" at bounding box center [728, 676] width 1457 height 1353
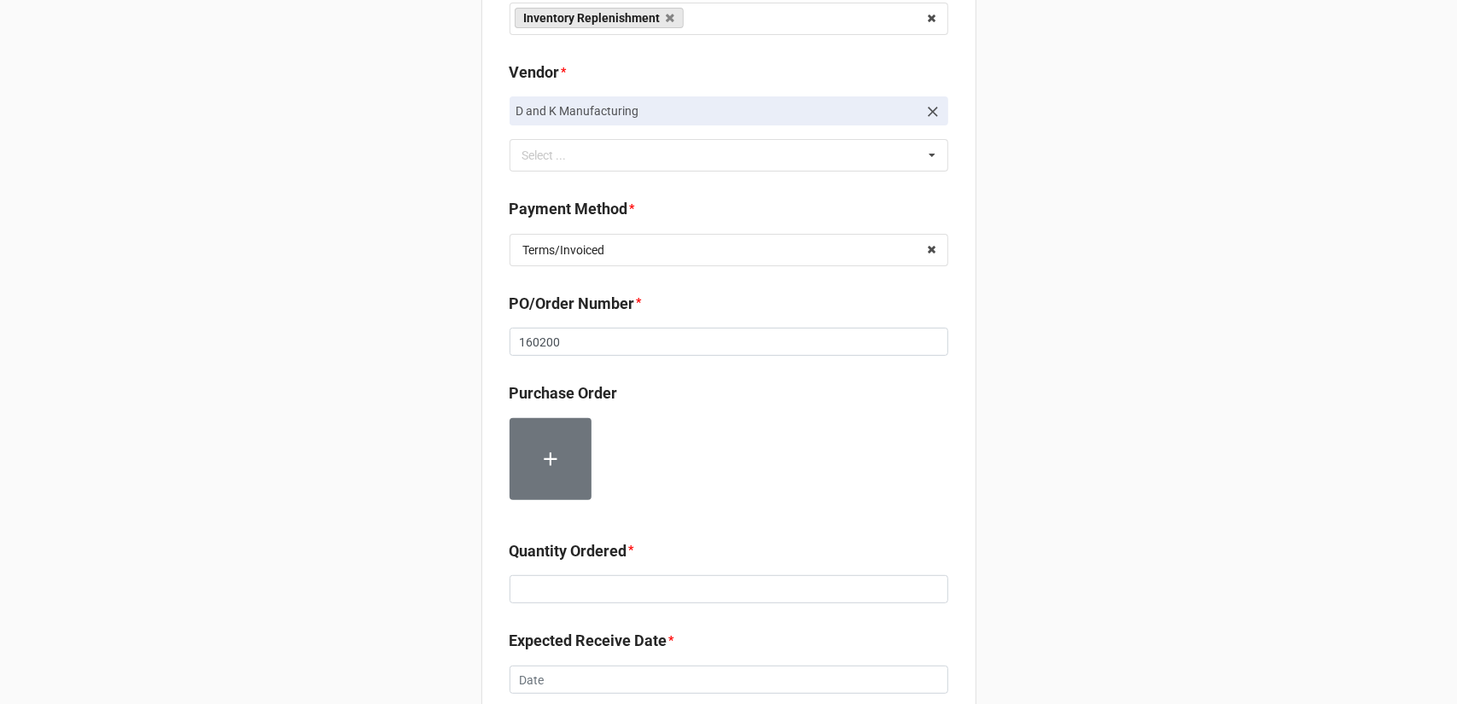
scroll to position [256, 0]
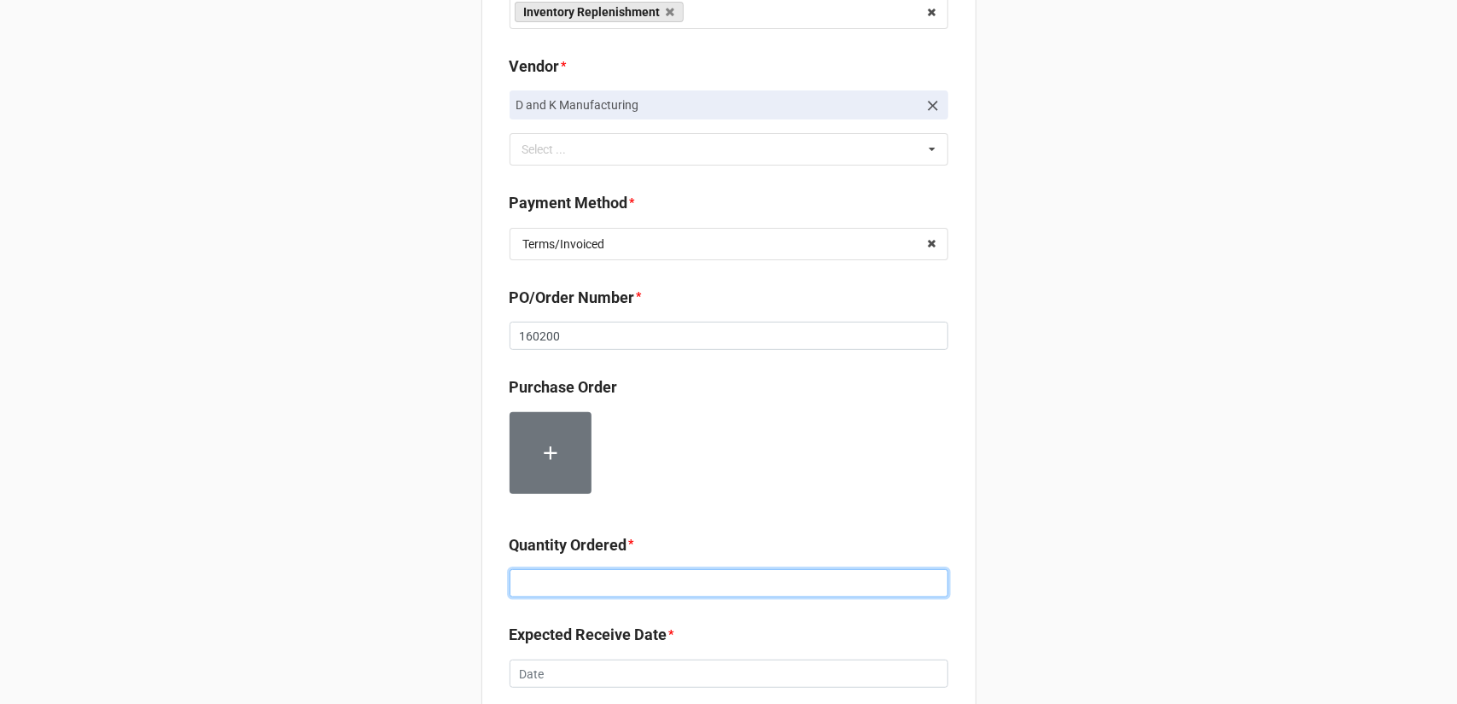
click at [602, 586] on input at bounding box center [729, 583] width 439 height 29
type input "54"
click at [1179, 480] on div "Record Order PO/Order Date * [DATE] ‹ [DATE] › Su Mo Tu We Th Fr Sa 31 1 2 3 4 …" at bounding box center [728, 420] width 1457 height 1353
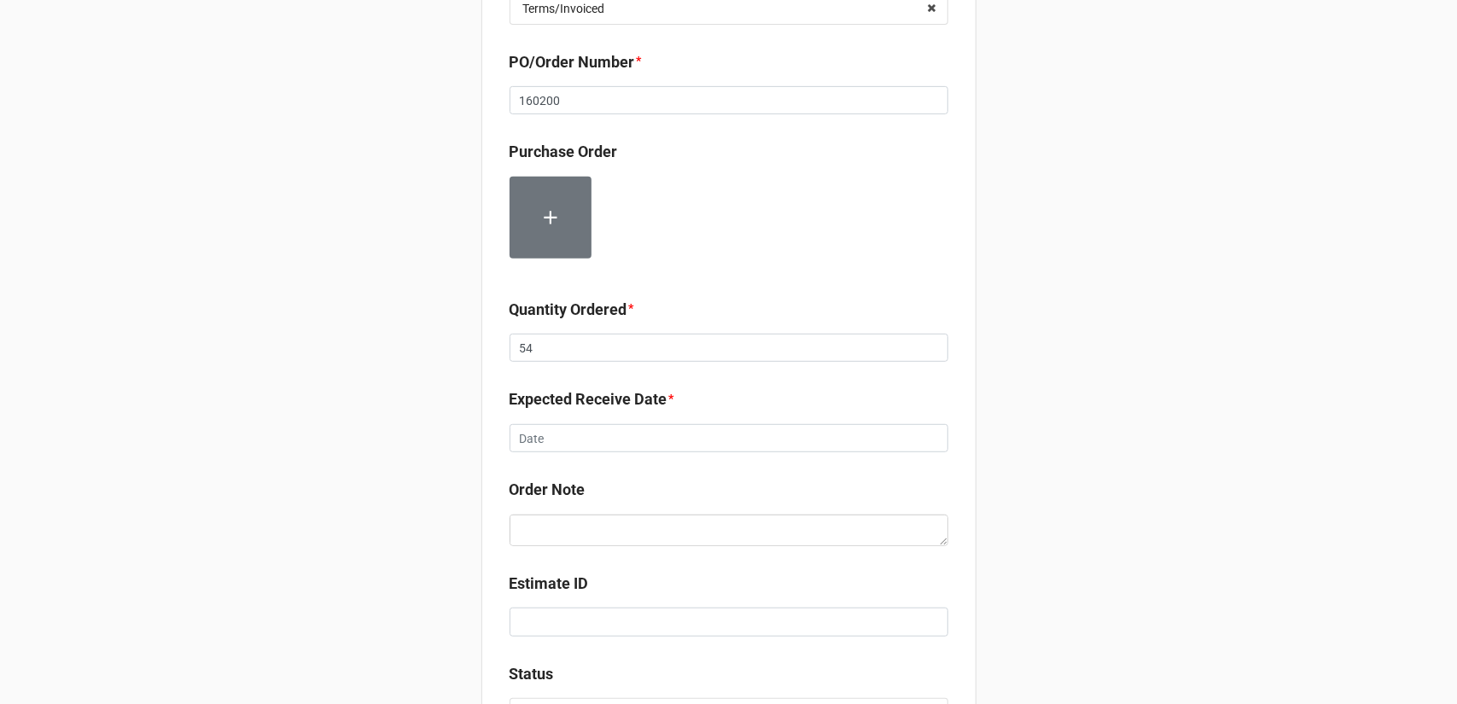
scroll to position [512, 0]
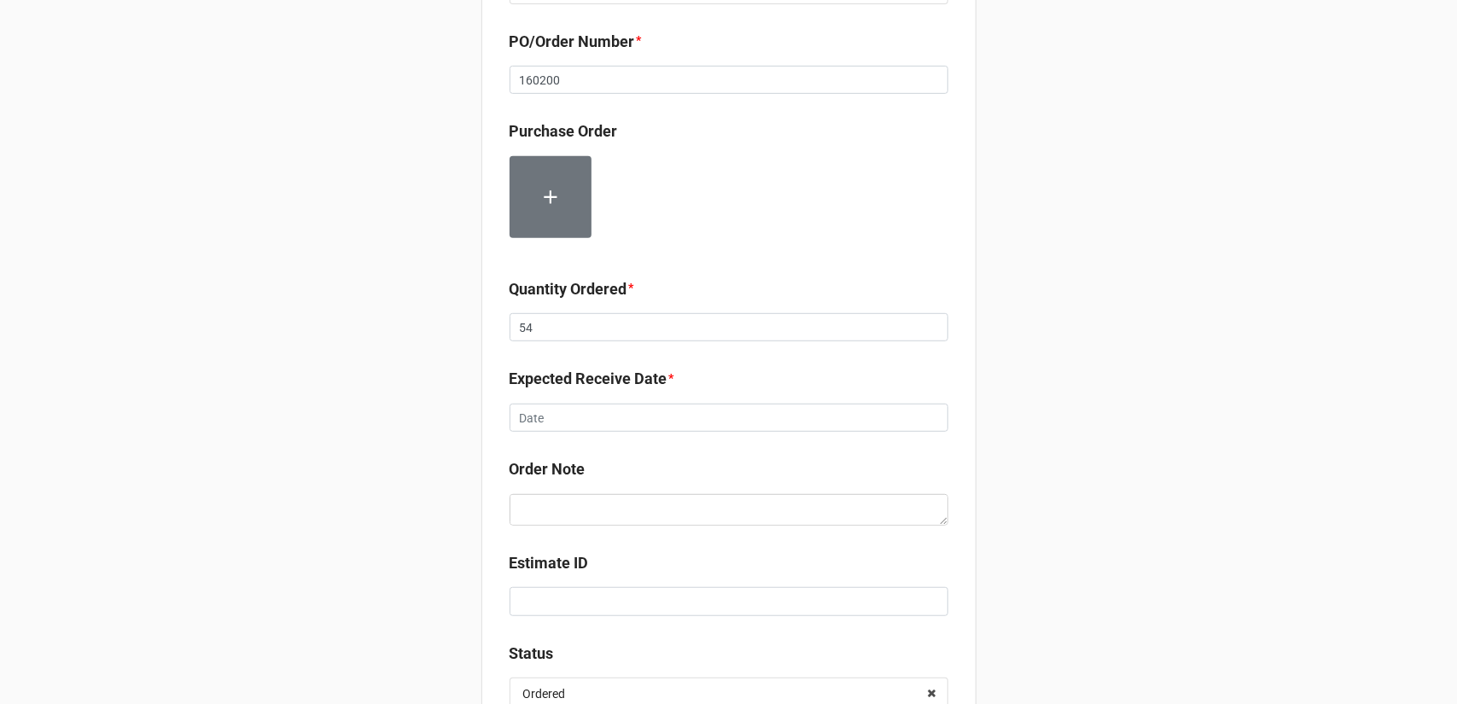
click at [723, 400] on div "Expected Receive Date *" at bounding box center [729, 385] width 439 height 36
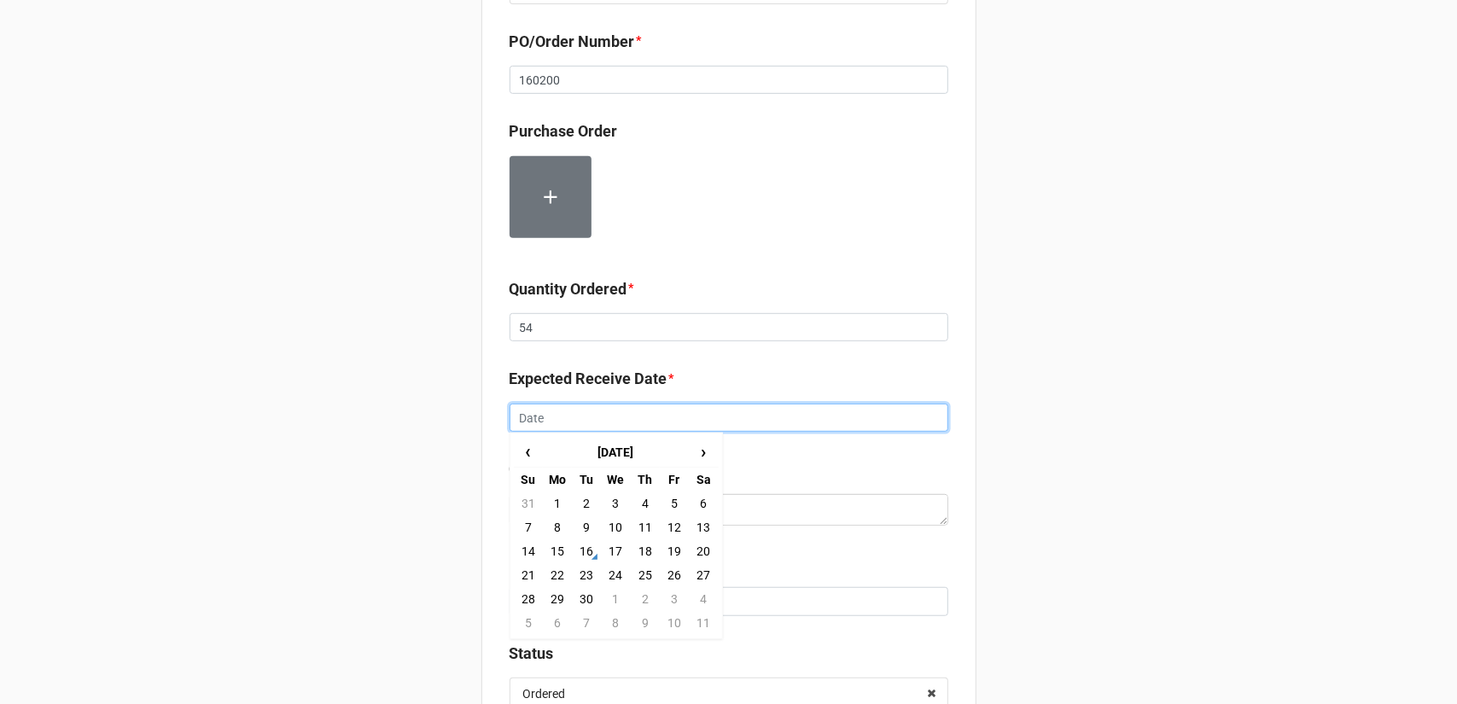
click at [717, 417] on input "text" at bounding box center [729, 418] width 439 height 29
click at [645, 573] on td "25" at bounding box center [645, 575] width 29 height 24
type input "[DATE]"
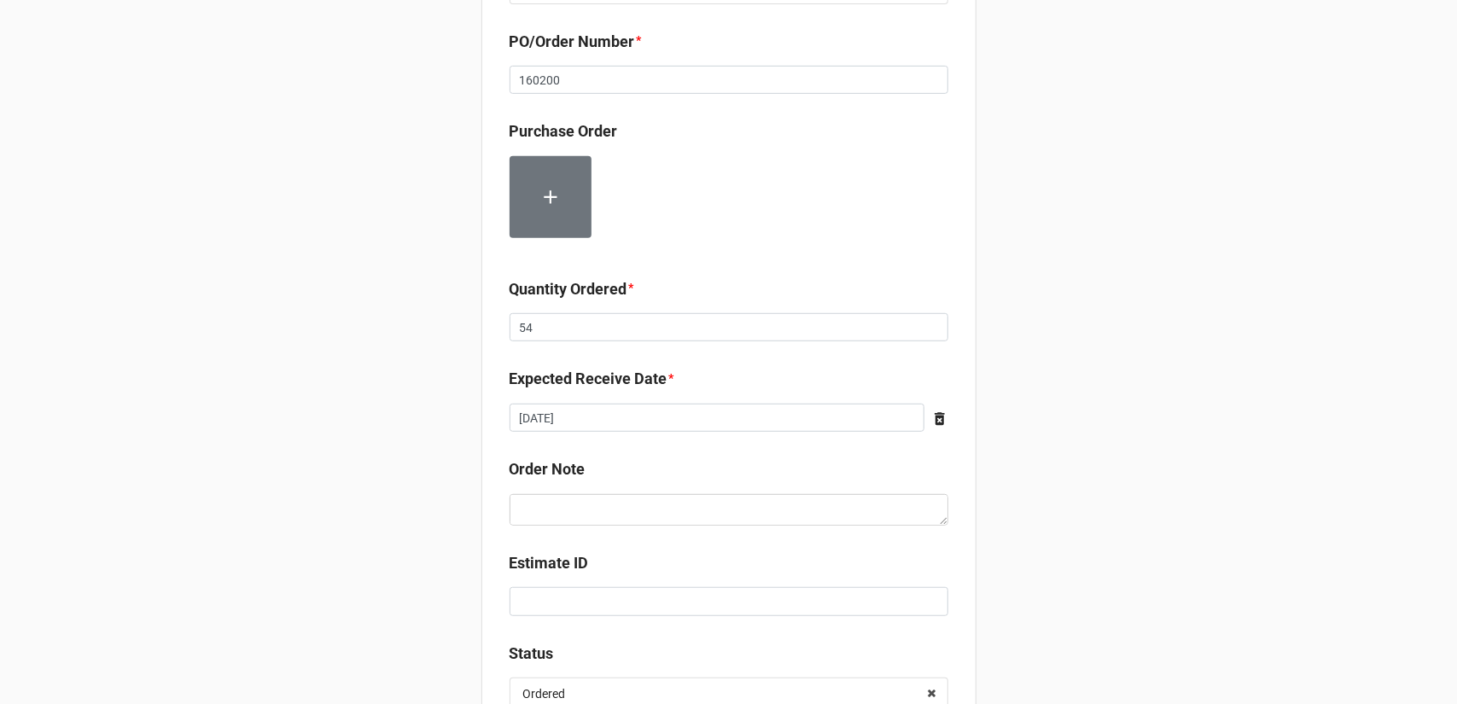
click at [1065, 481] on div "Record Order PO/Order Date * [DATE] ‹ [DATE] › Su Mo Tu We Th Fr Sa 31 1 2 3 4 …" at bounding box center [728, 164] width 1457 height 1353
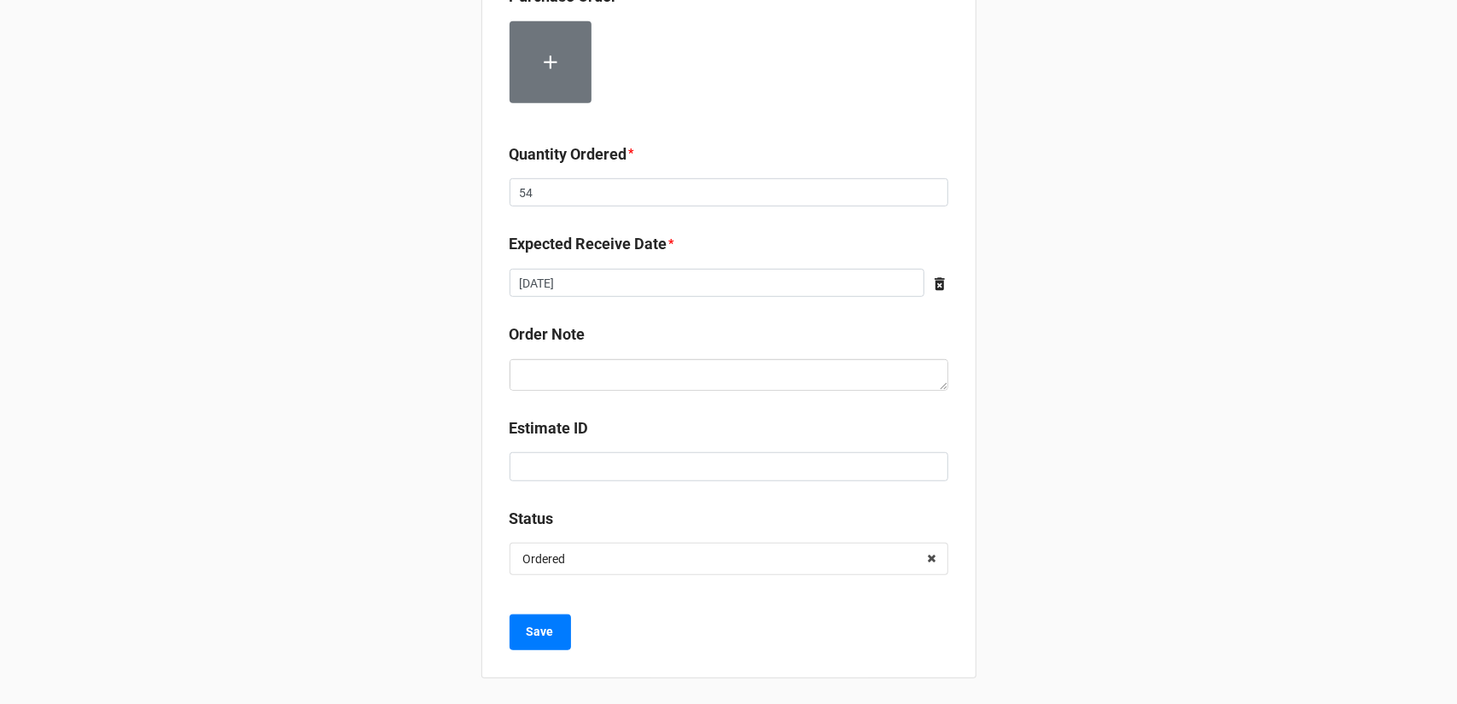
click at [536, 612] on div "Record Order PO/Order Date * [DATE] ‹ [DATE] › Su Mo Tu We Th Fr Sa 31 1 2 3 4 …" at bounding box center [728, 23] width 495 height 1312
click at [533, 630] on b "Save" at bounding box center [540, 632] width 27 height 18
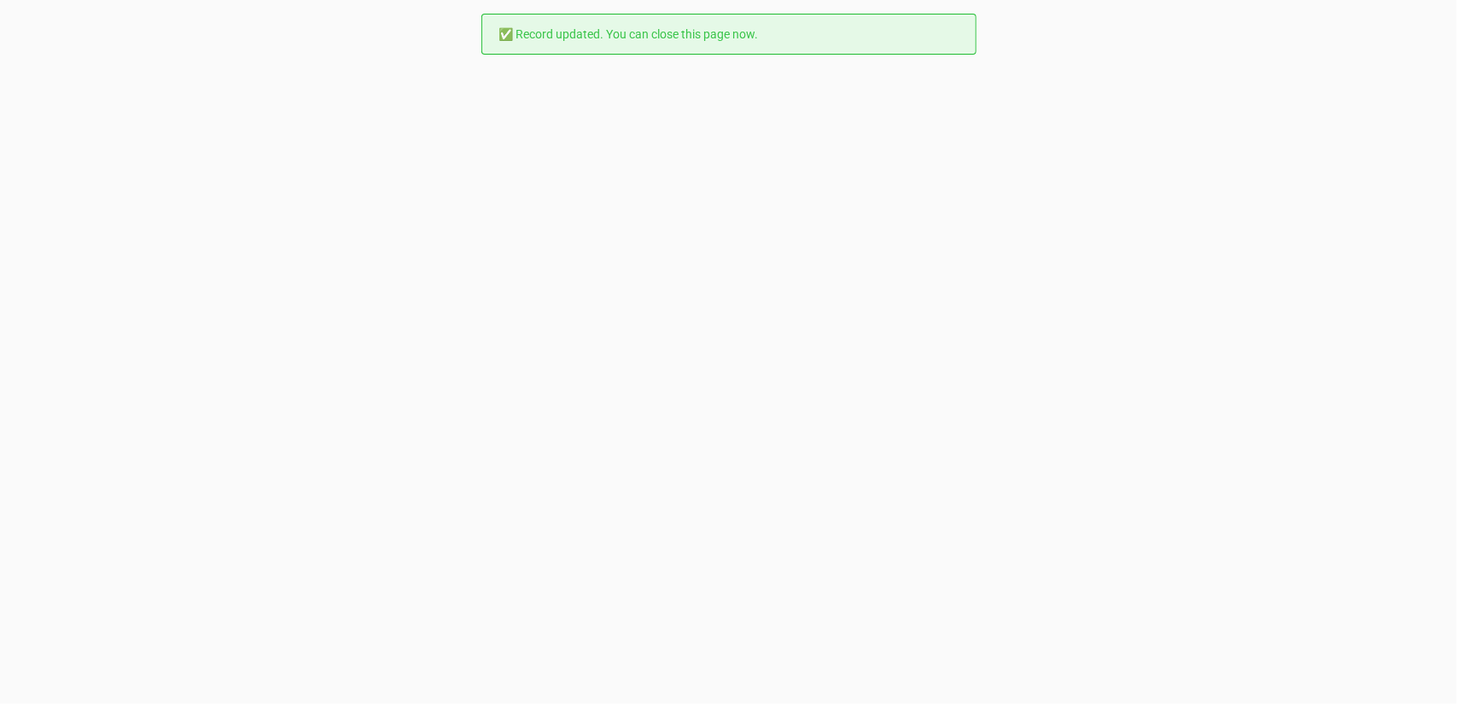
scroll to position [0, 0]
